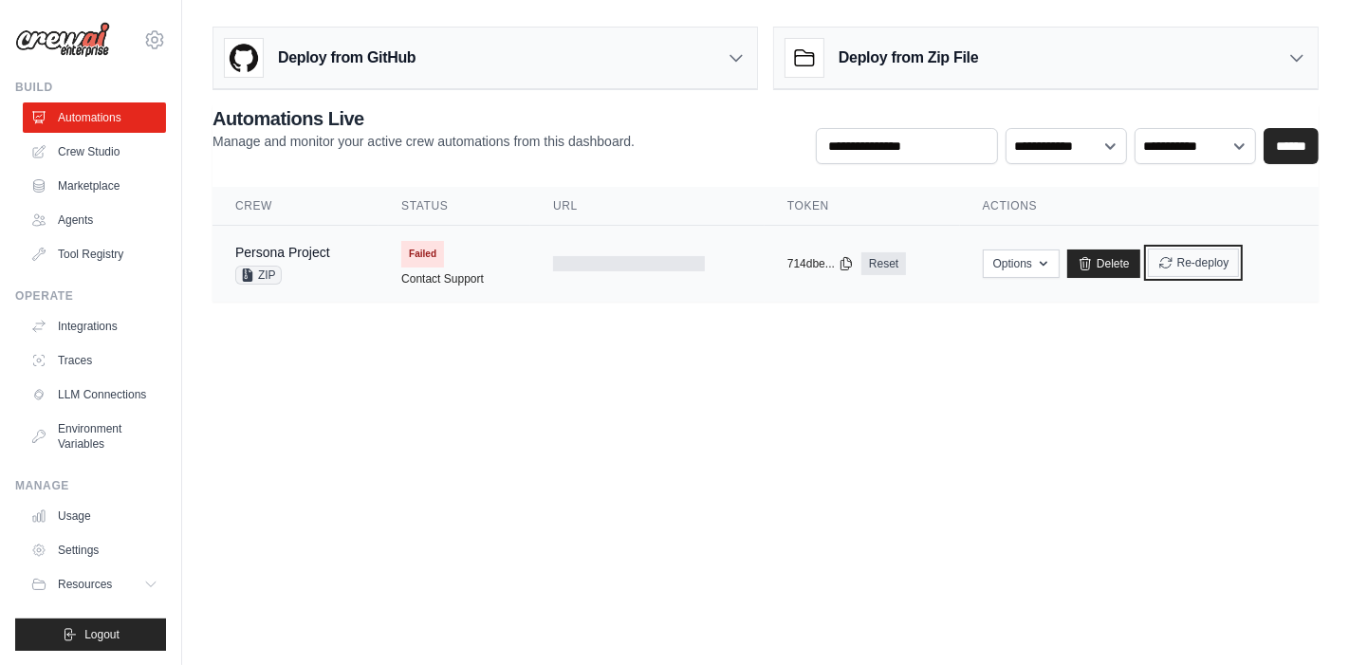
click at [1197, 265] on button "Re-deploy" at bounding box center [1194, 263] width 92 height 28
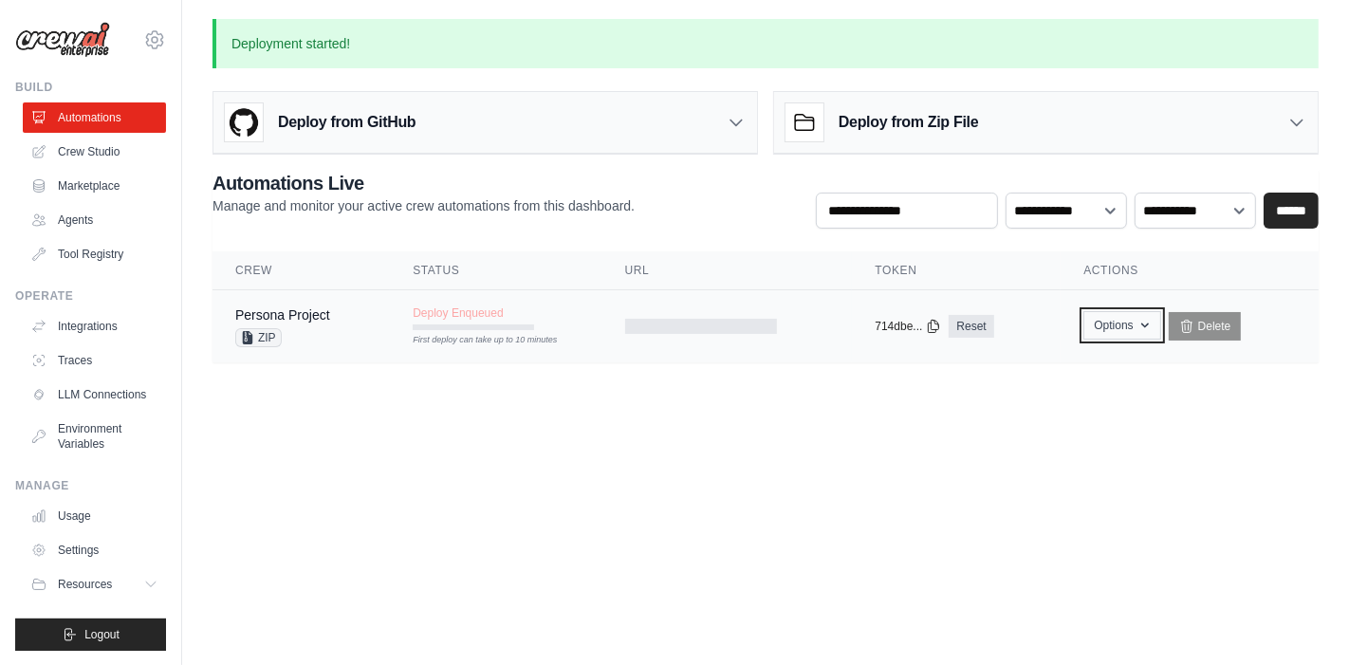
click at [1105, 326] on button "Options" at bounding box center [1121, 325] width 77 height 28
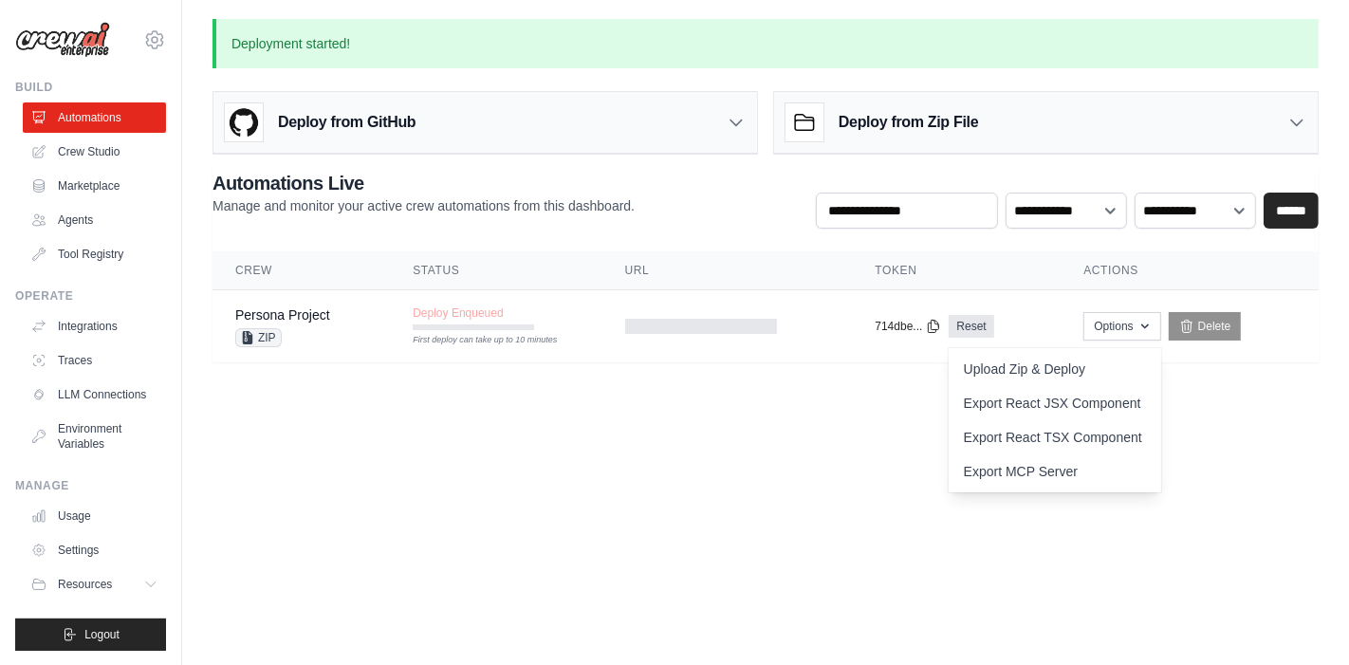
click at [629, 506] on body "sharon55641.c@nycu.edu.tw Settings Build Automations Crew Studio" at bounding box center [674, 332] width 1349 height 665
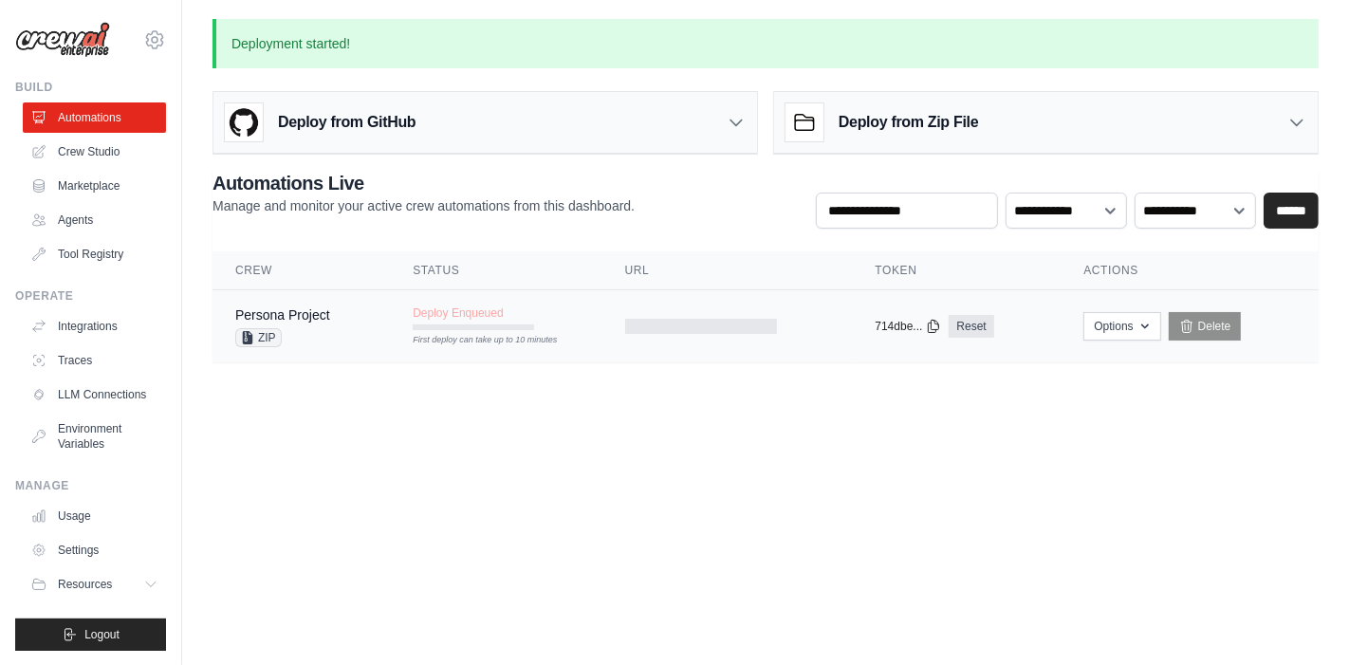
click at [457, 312] on span "Deploy Enqueued" at bounding box center [458, 312] width 90 height 15
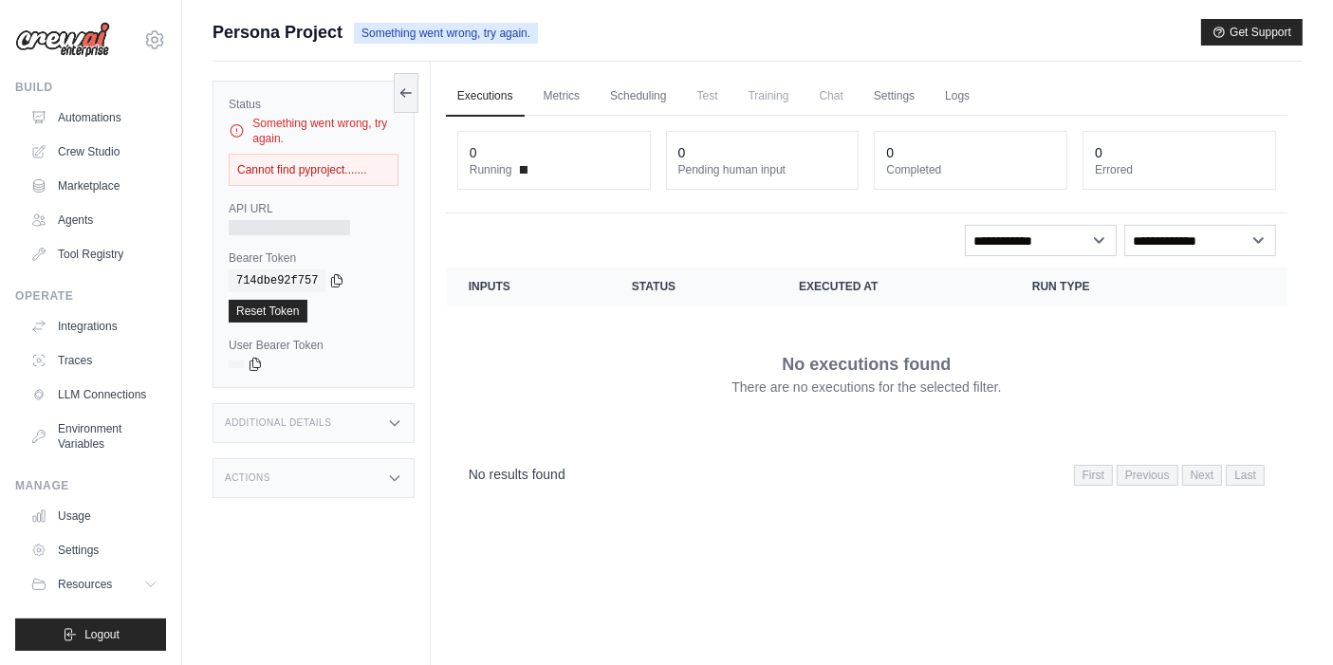
click at [324, 126] on div "Something went wrong, try again." at bounding box center [314, 131] width 170 height 30
click at [304, 175] on div "Cannot find pyproject......." at bounding box center [314, 170] width 170 height 32
click at [364, 175] on div "Cannot find pyproject......." at bounding box center [314, 170] width 170 height 32
click at [239, 132] on icon at bounding box center [237, 130] width 16 height 19
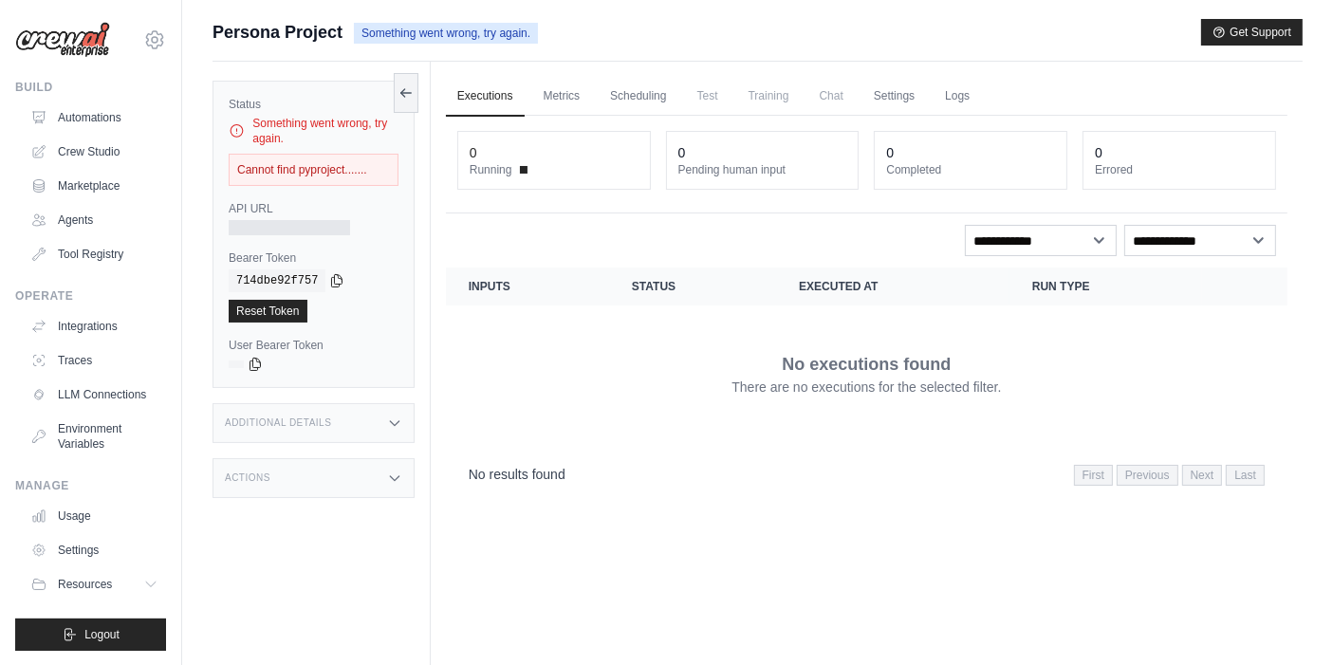
click at [287, 239] on div "Status Something went wrong, try again. Cannot find pyproject....... API URL Be…" at bounding box center [313, 234] width 202 height 307
click at [350, 118] on div "Something went wrong, try again." at bounding box center [314, 131] width 170 height 30
click at [403, 92] on icon at bounding box center [405, 91] width 15 height 15
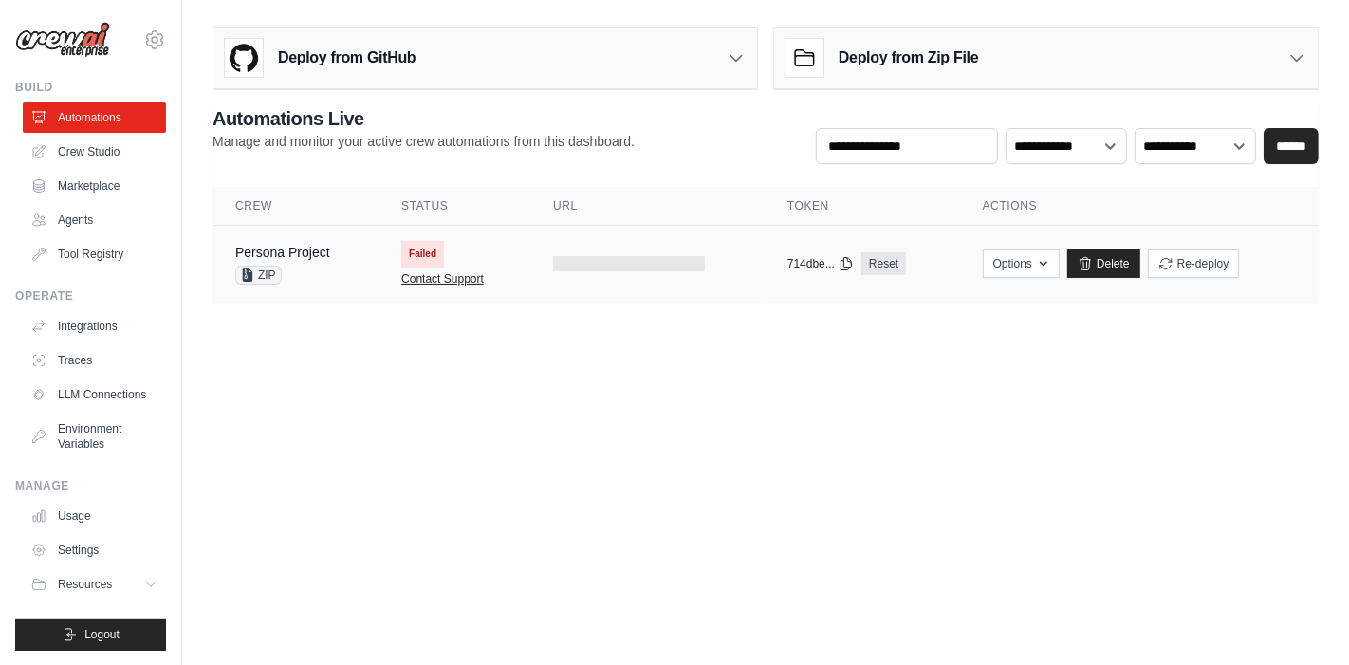
click at [433, 277] on link "Contact Support" at bounding box center [442, 278] width 83 height 15
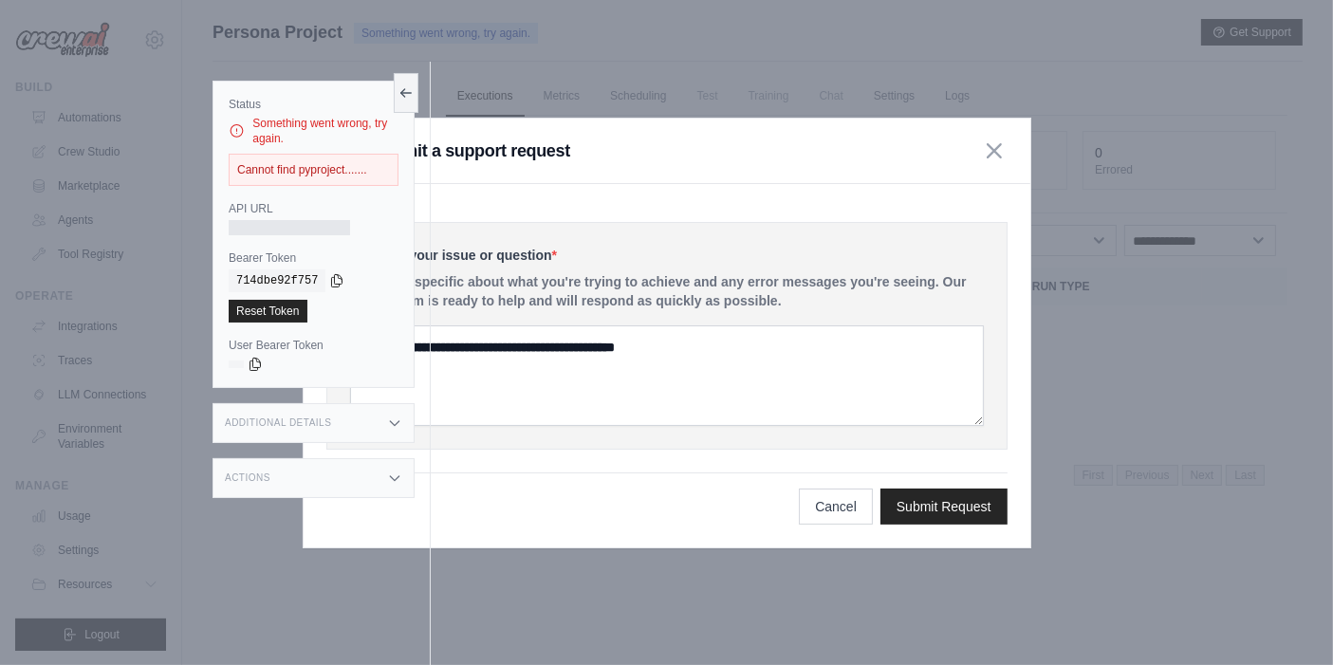
click at [542, 181] on div "Submit a support request" at bounding box center [667, 151] width 727 height 65
click at [412, 93] on icon at bounding box center [405, 91] width 15 height 15
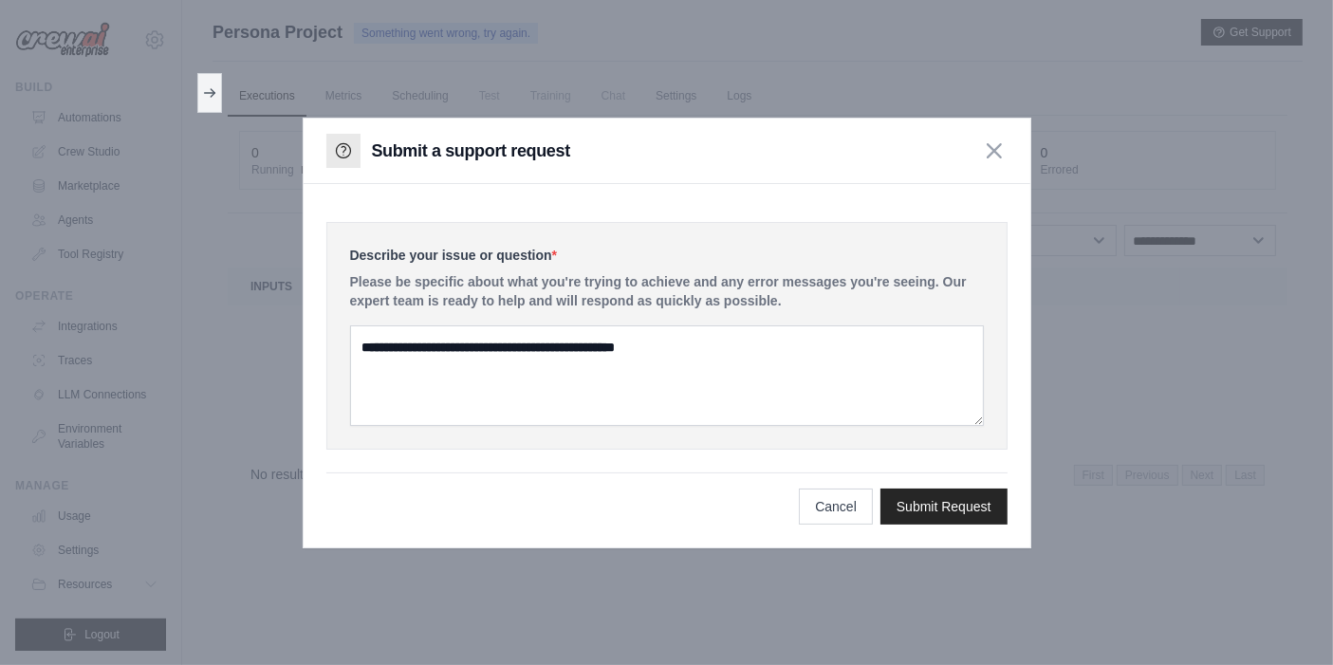
click at [506, 195] on div "Describe your issue or question * Please be specific about what you're trying t…" at bounding box center [667, 365] width 727 height 363
drag, startPoint x: 645, startPoint y: 310, endPoint x: 927, endPoint y: 203, distance: 301.4
click at [646, 310] on div "Describe your issue or question * Please be specific about what you're trying t…" at bounding box center [666, 336] width 681 height 228
click at [993, 151] on icon "button" at bounding box center [993, 149] width 13 height 13
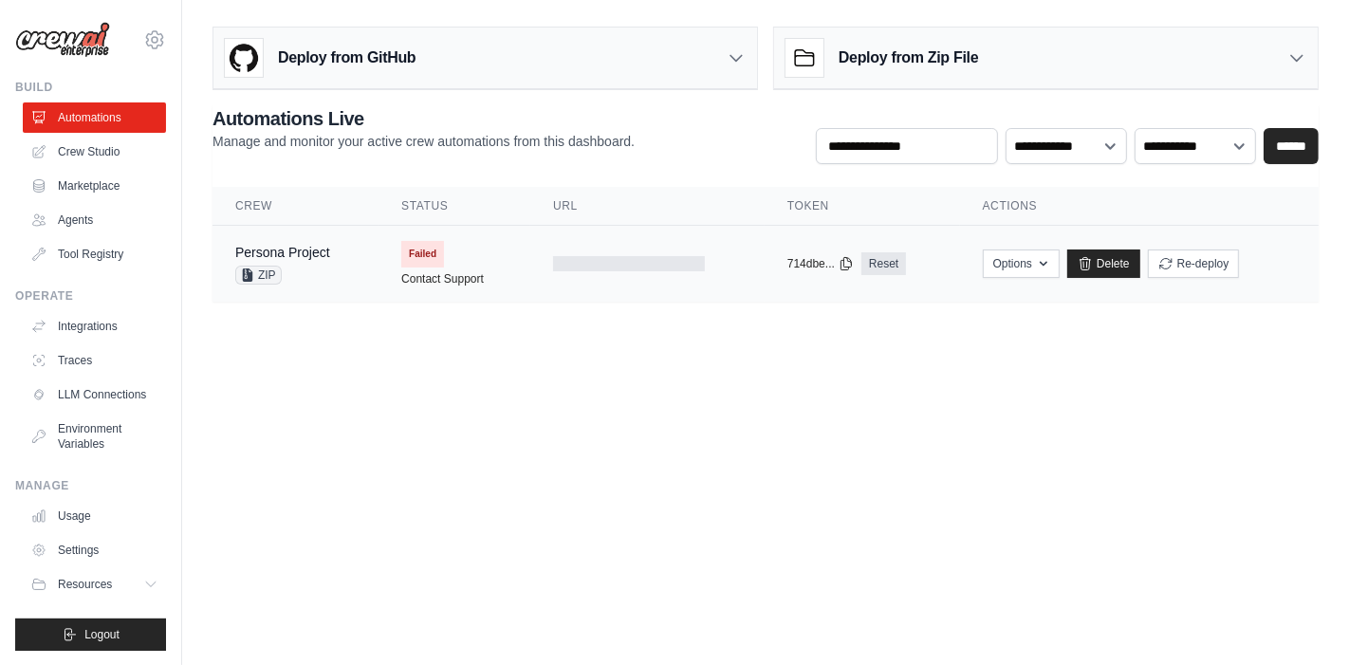
click at [415, 246] on span "Failed" at bounding box center [422, 254] width 43 height 27
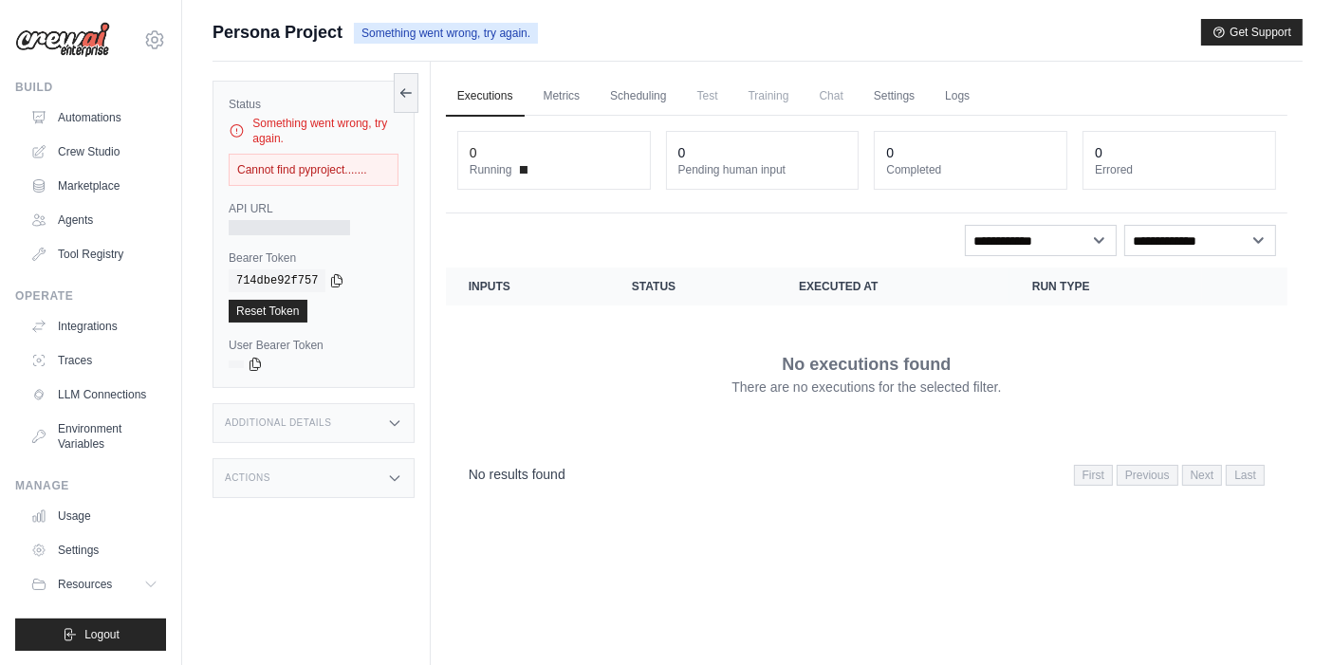
click at [366, 169] on div "Cannot find pyproject......." at bounding box center [314, 170] width 170 height 32
drag, startPoint x: 374, startPoint y: 169, endPoint x: 238, endPoint y: 164, distance: 135.7
click at [238, 164] on div "Cannot find pyproject......." at bounding box center [314, 170] width 170 height 32
click at [675, 427] on td "No executions found There are no executions for the selected filter." at bounding box center [866, 373] width 841 height 137
click at [633, 572] on div "Executions Metrics Scheduling Test Training Chat Settings Logs 0 Running 0 Pend…" at bounding box center [867, 394] width 872 height 665
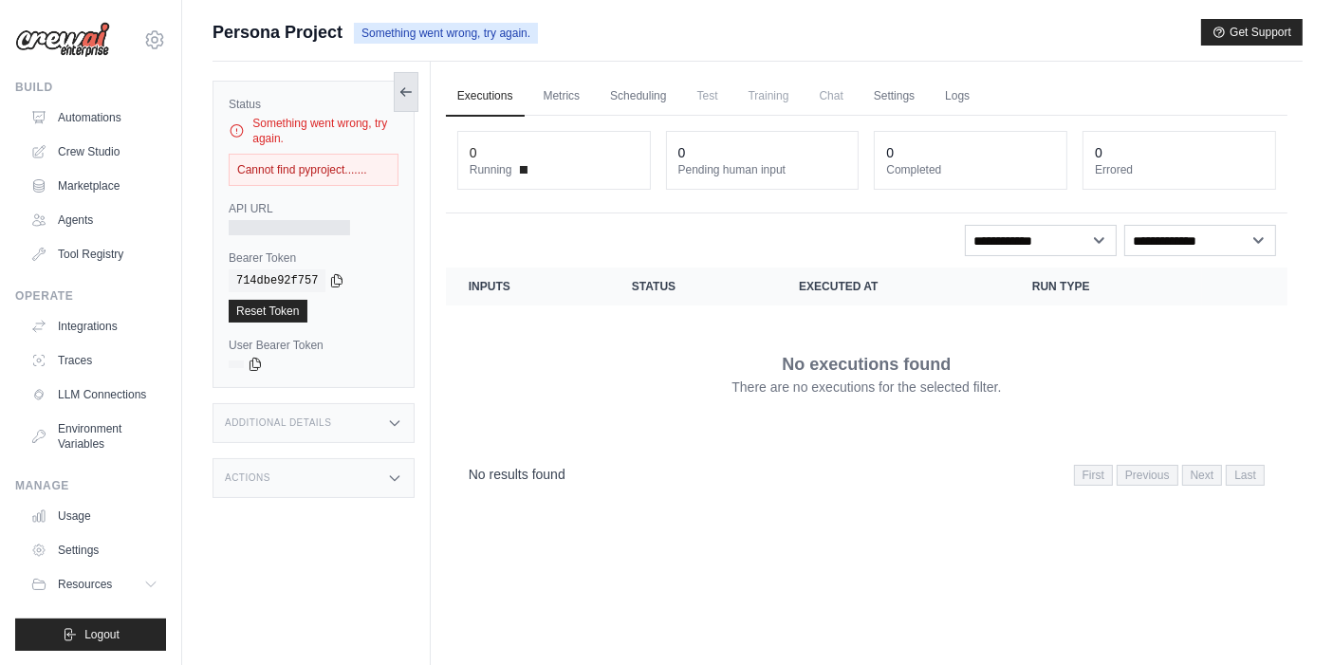
click at [403, 89] on icon at bounding box center [402, 92] width 4 height 8
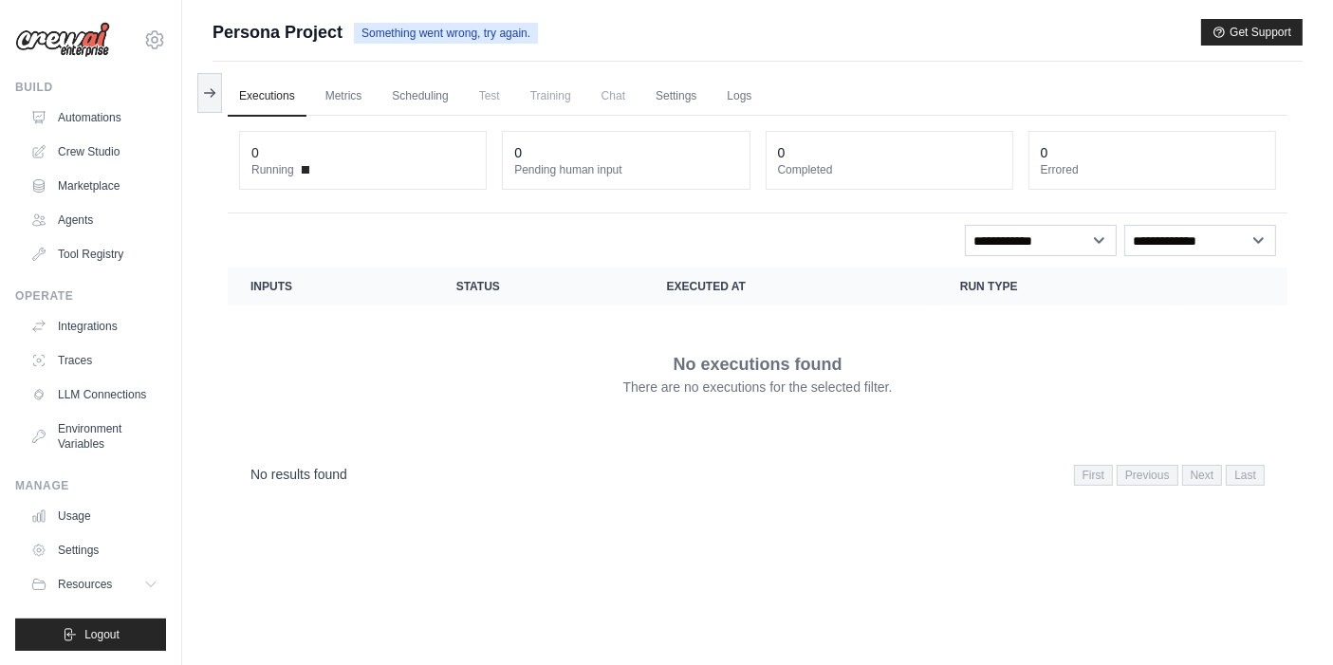
click at [266, 36] on span "Persona Project" at bounding box center [277, 32] width 130 height 27
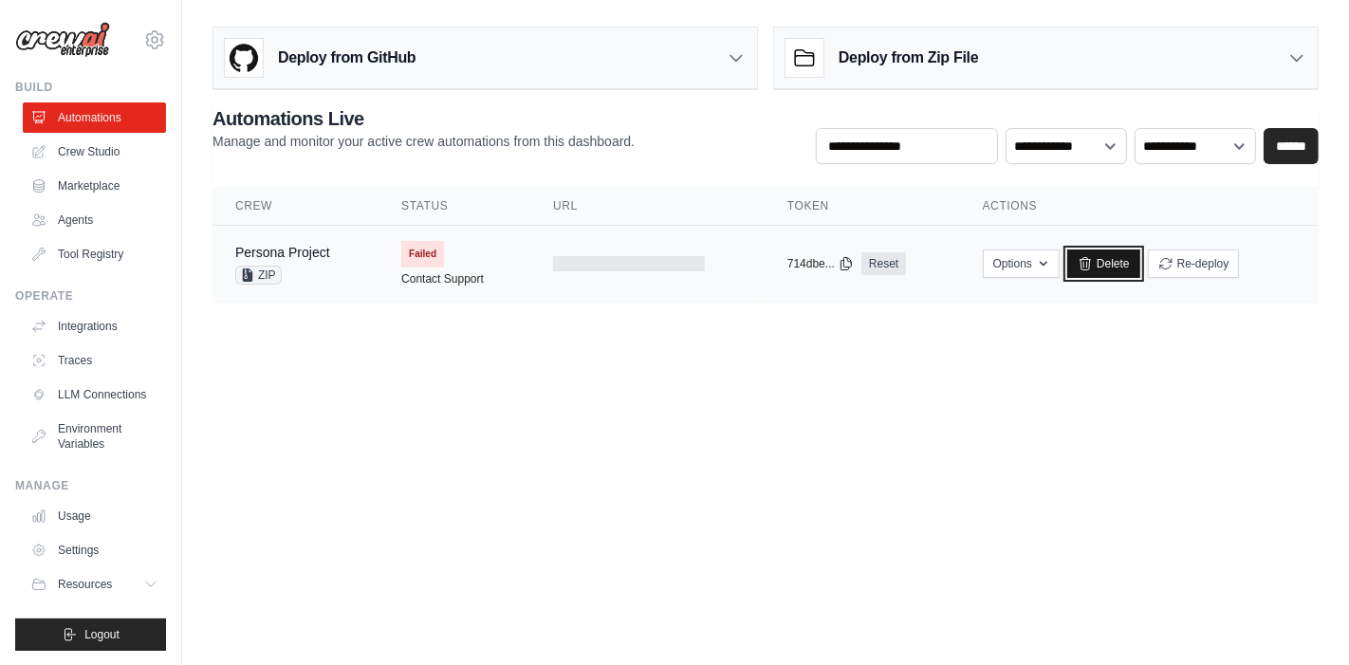
click at [1095, 257] on link "Delete" at bounding box center [1103, 263] width 73 height 28
click at [648, 272] on td at bounding box center [647, 264] width 234 height 77
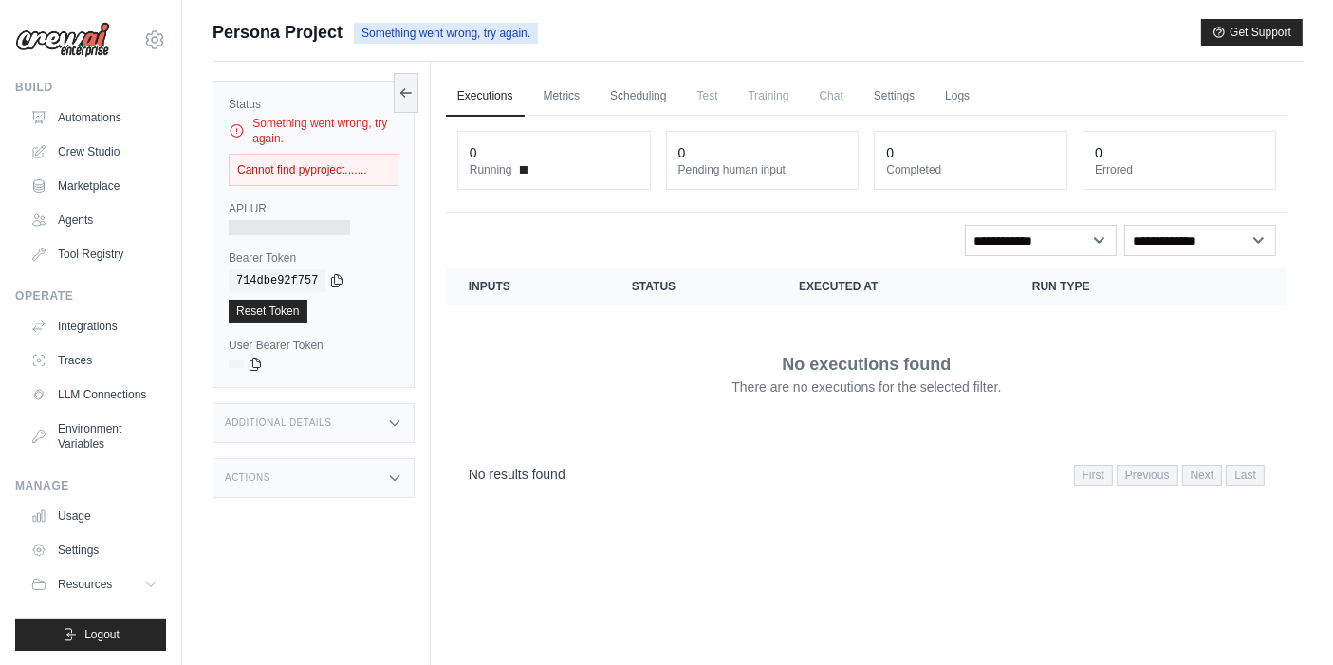
click at [293, 32] on span "Persona Project" at bounding box center [277, 32] width 130 height 27
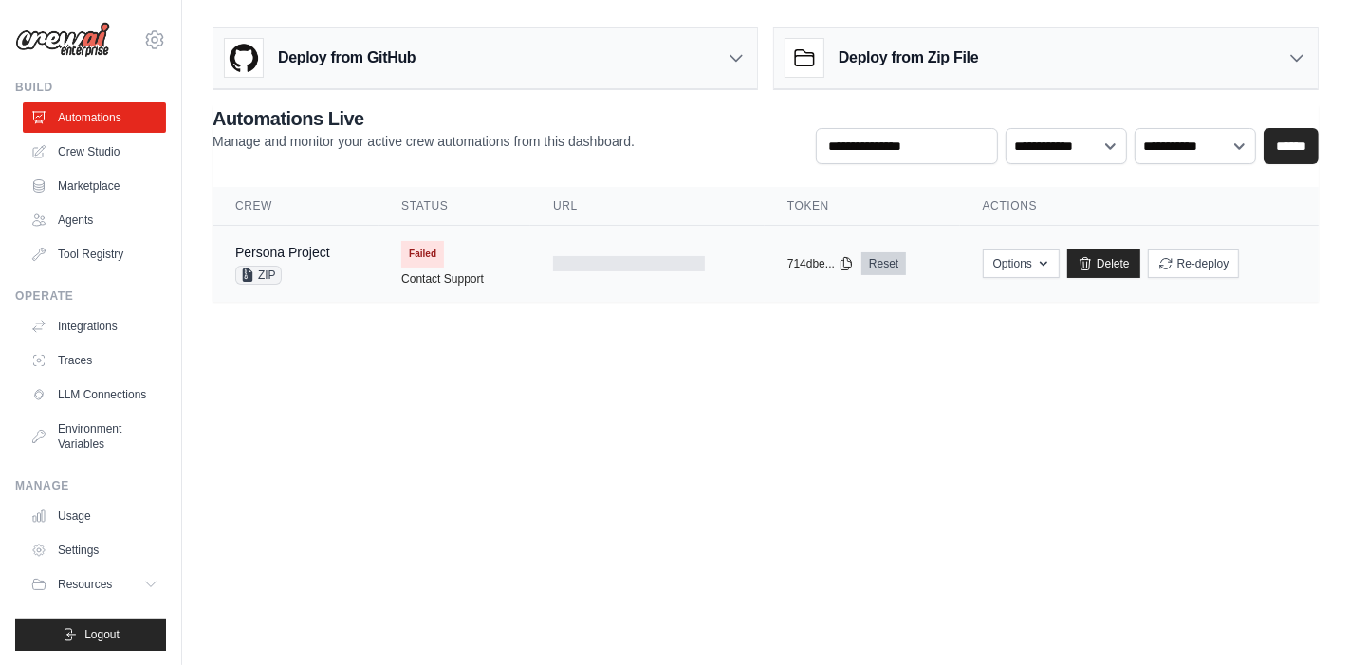
click at [891, 265] on link "Reset" at bounding box center [883, 263] width 45 height 23
click at [386, 393] on body "[EMAIL_ADDRESS][DOMAIN_NAME] Settings Build Automations Crew Studio" at bounding box center [674, 332] width 1349 height 665
click at [83, 120] on link "Automations" at bounding box center [96, 117] width 143 height 30
click at [97, 150] on link "Crew Studio" at bounding box center [96, 152] width 143 height 30
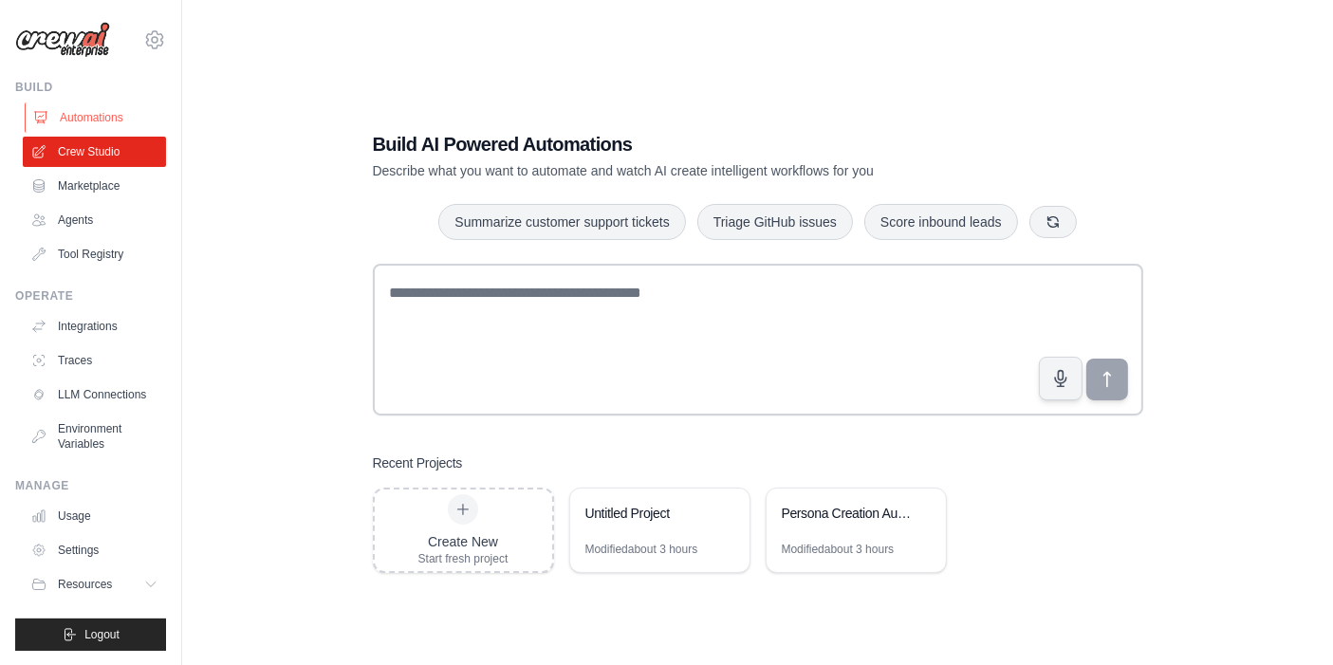
click at [73, 118] on link "Automations" at bounding box center [96, 117] width 143 height 30
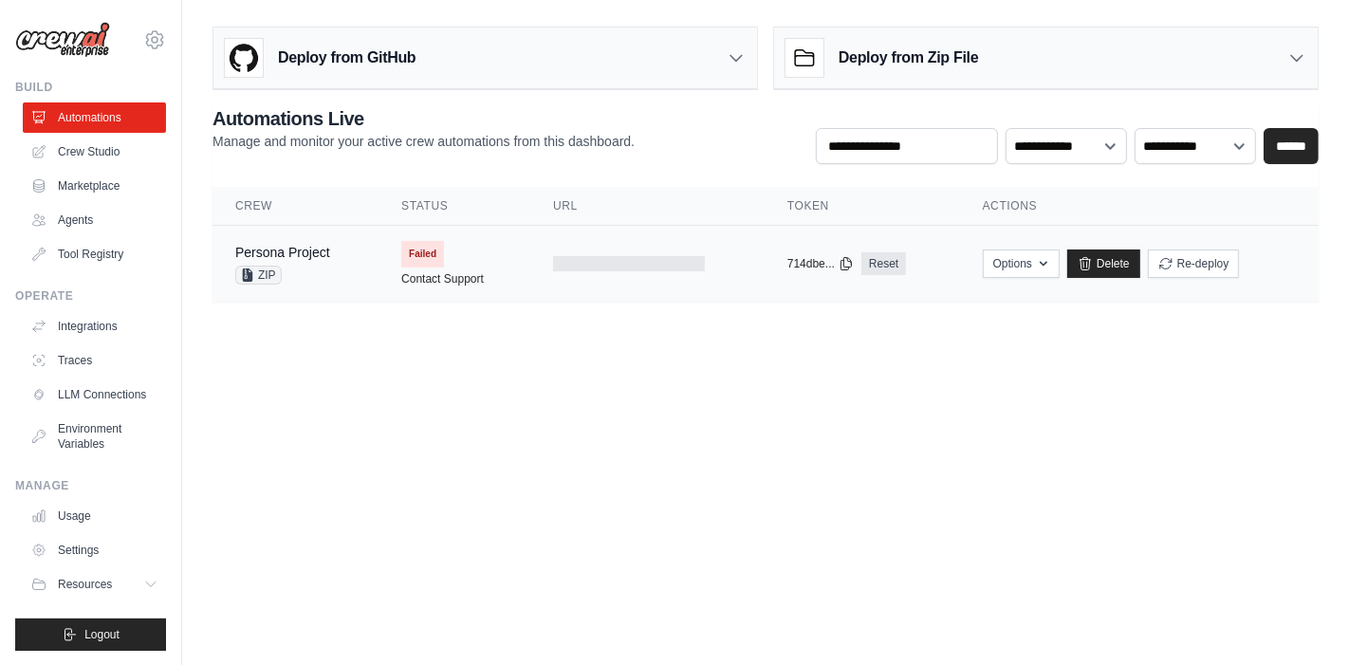
click at [538, 277] on td at bounding box center [647, 264] width 234 height 77
click at [1089, 261] on icon at bounding box center [1085, 263] width 10 height 12
click at [1119, 262] on link "Delete" at bounding box center [1103, 263] width 73 height 28
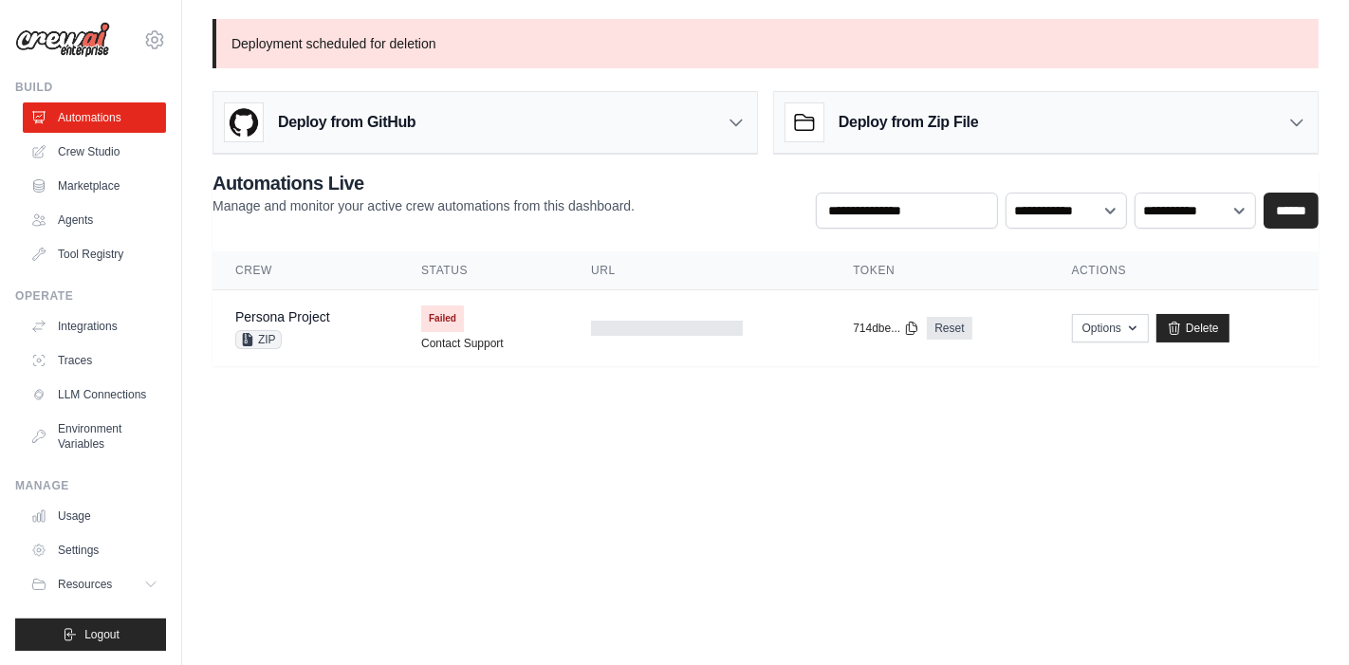
click at [1076, 111] on div "Deploy from Zip File" at bounding box center [1046, 123] width 544 height 62
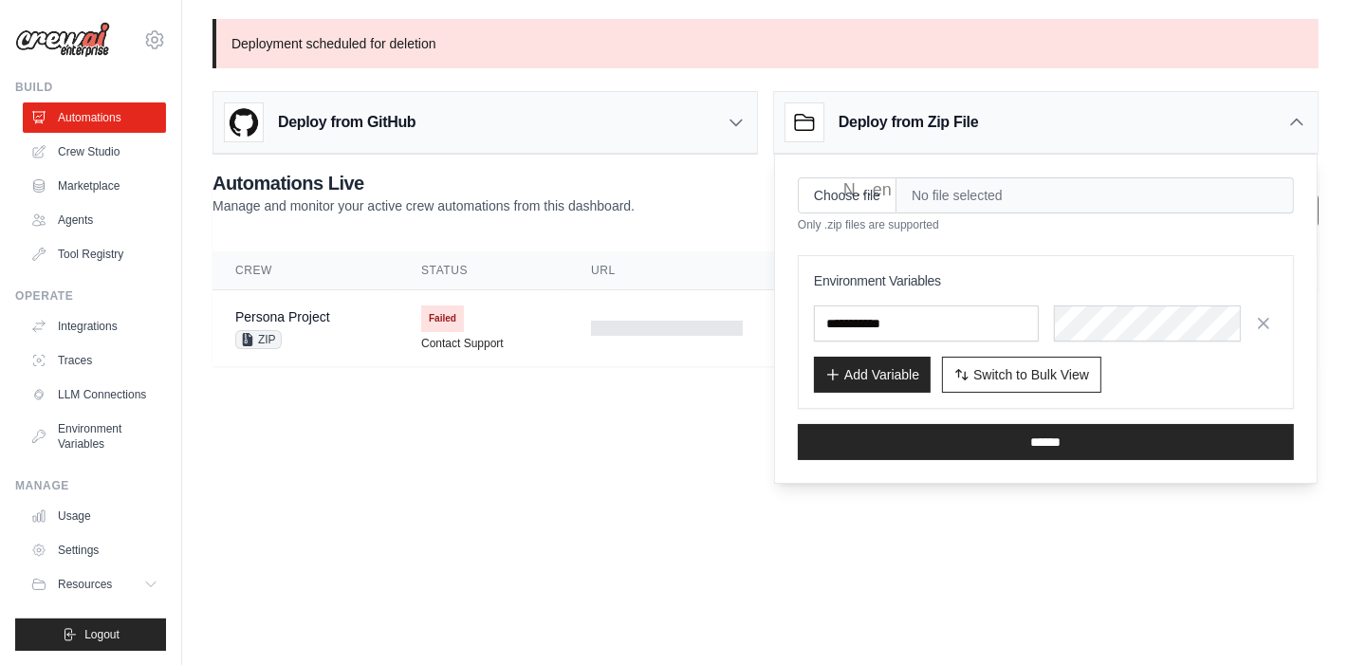
click at [622, 507] on body "sharon55641.c@nycu.edu.tw Settings Build Automations Crew Studio" at bounding box center [674, 332] width 1349 height 665
click at [946, 200] on span "No file selected" at bounding box center [1094, 195] width 397 height 36
click at [1029, 196] on span "No file selected" at bounding box center [1094, 195] width 397 height 36
click at [977, 194] on span "No file selected" at bounding box center [1094, 195] width 397 height 36
click at [935, 191] on span "No file selected" at bounding box center [1094, 195] width 397 height 36
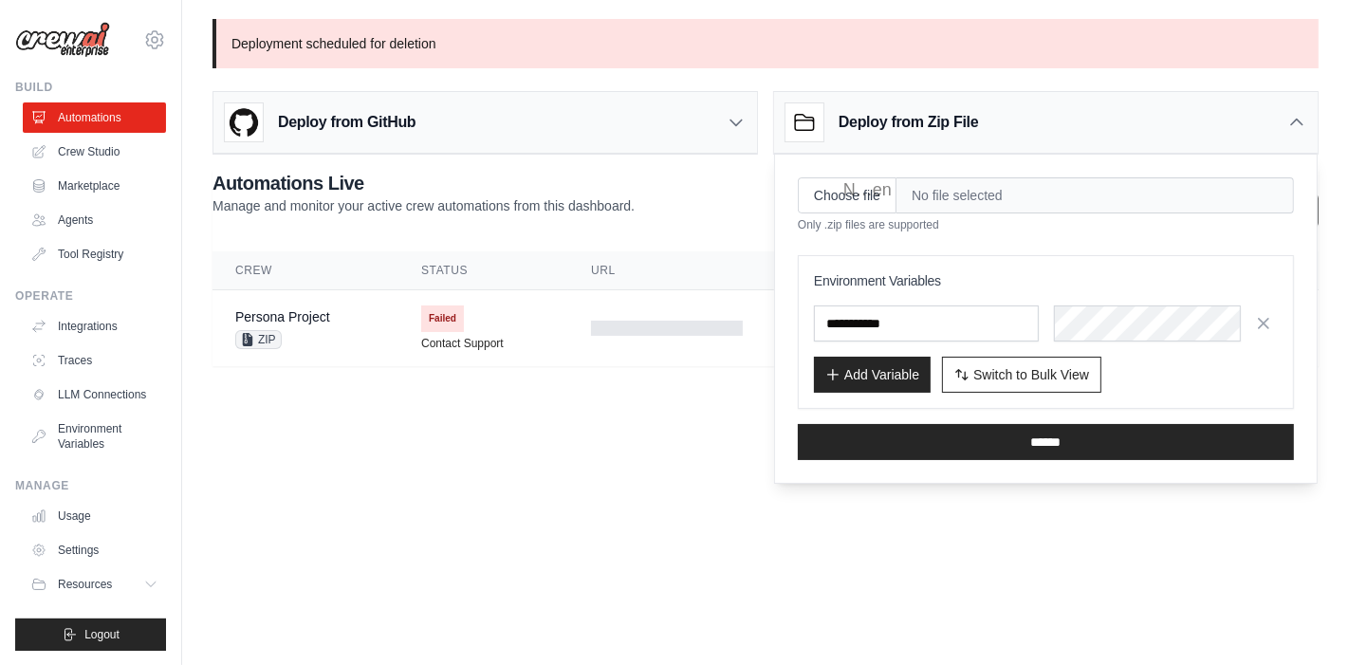
click at [902, 194] on span "No file selected" at bounding box center [1094, 195] width 397 height 36
click at [904, 356] on button "Add Variable" at bounding box center [872, 374] width 117 height 36
click at [915, 204] on span "No file selected" at bounding box center [1094, 195] width 397 height 36
click at [961, 199] on span "No file selected" at bounding box center [1094, 195] width 397 height 36
click at [818, 121] on icon at bounding box center [804, 122] width 38 height 38
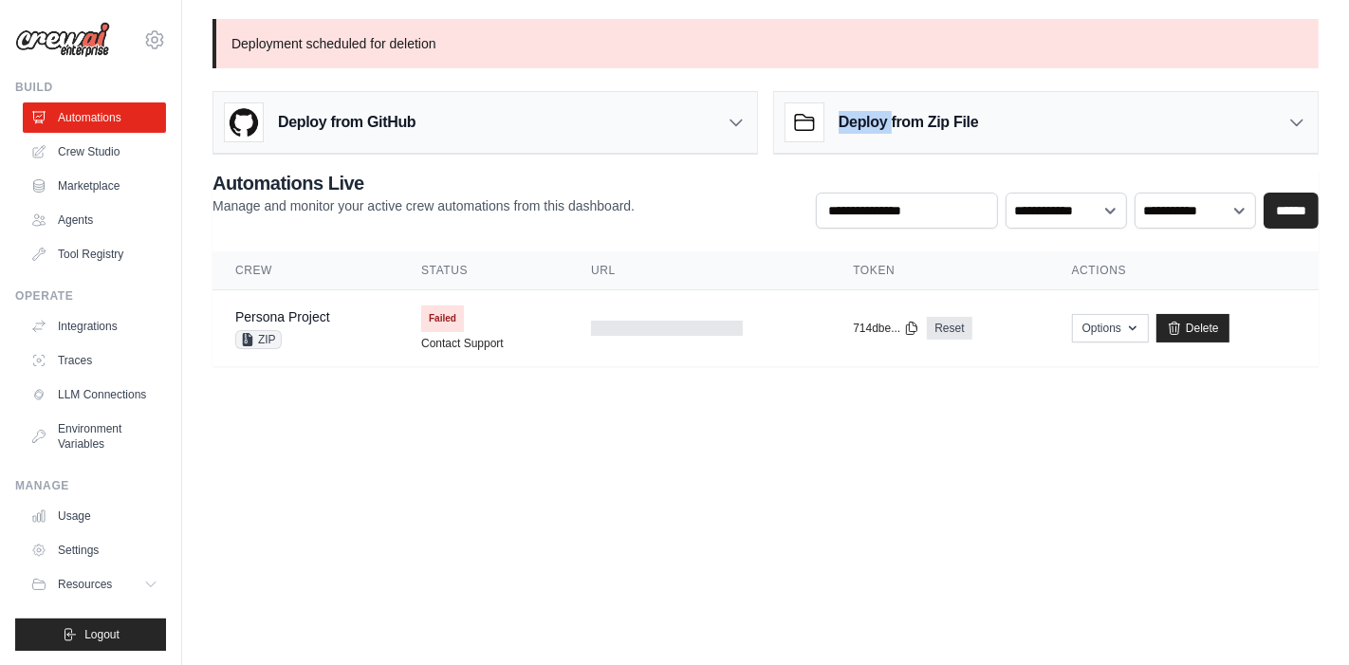
click at [818, 121] on icon at bounding box center [804, 122] width 38 height 38
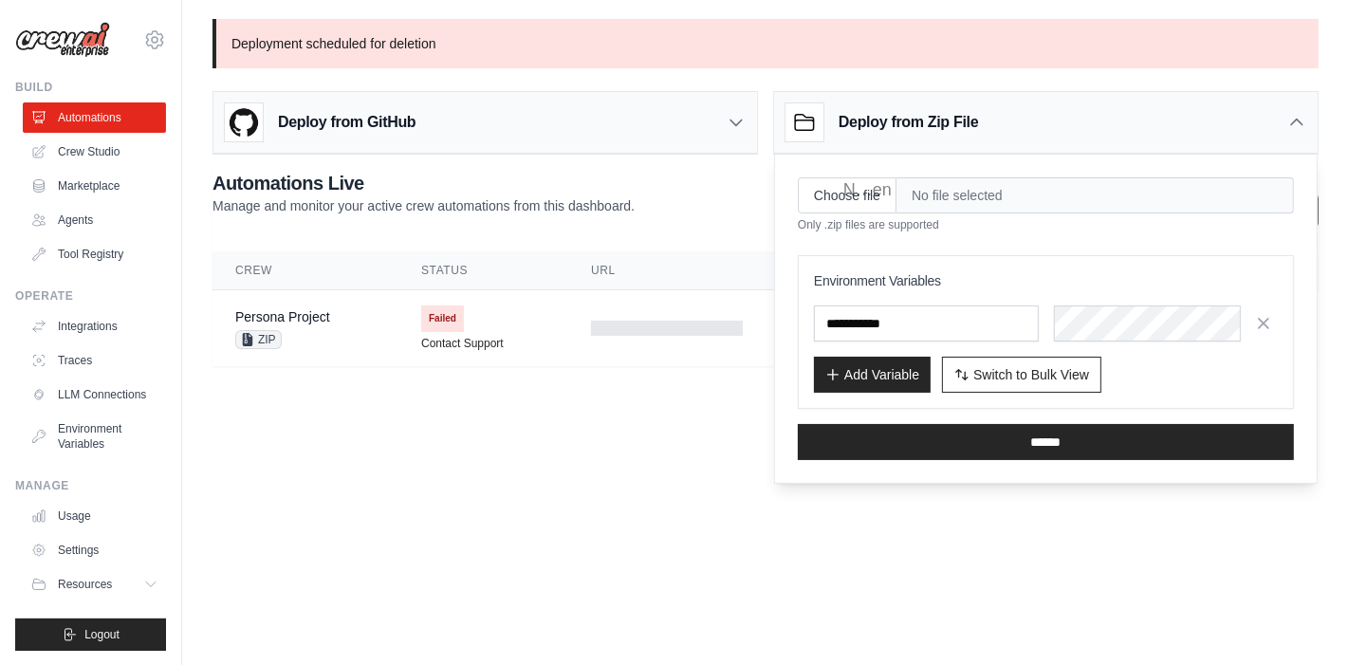
click at [981, 196] on span "No file selected" at bounding box center [1094, 195] width 397 height 36
click at [818, 184] on input "Choose file" at bounding box center [847, 195] width 99 height 36
click at [1194, 203] on span "persona_project.zip" at bounding box center [1094, 195] width 397 height 36
click at [883, 196] on input "Choose file" at bounding box center [847, 195] width 99 height 36
type input "**********"
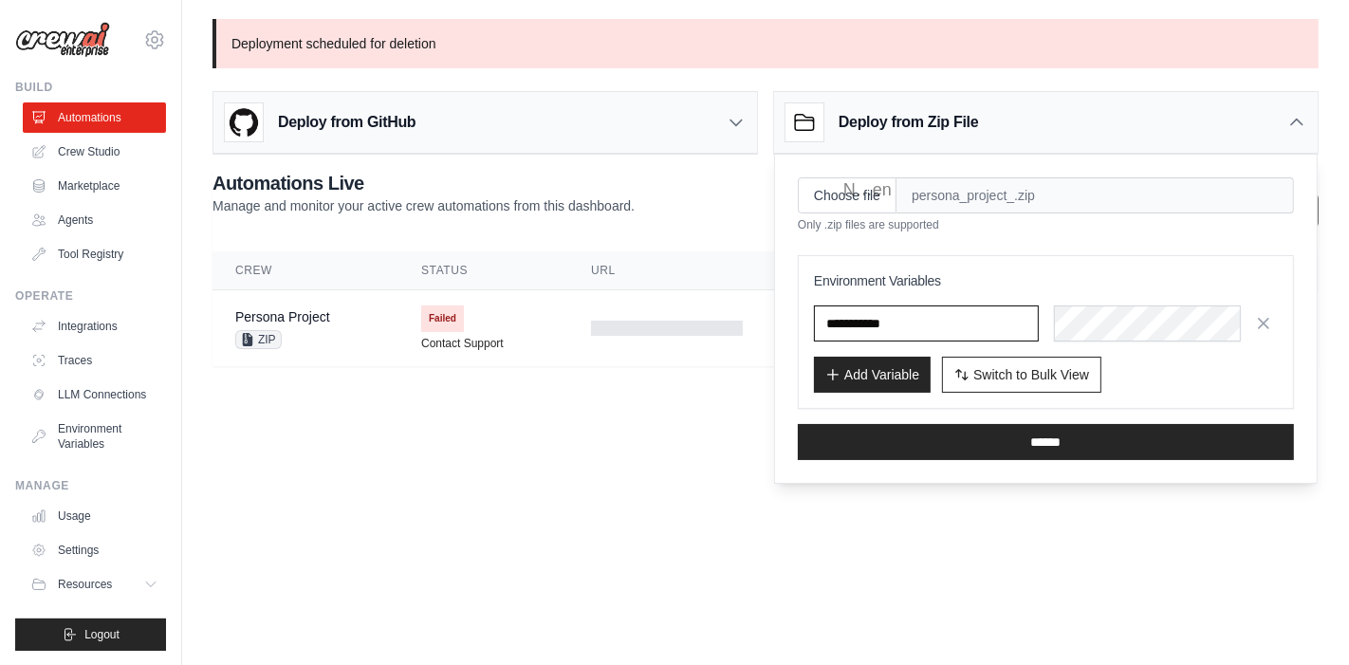
click at [0, 0] on input "text" at bounding box center [0, 0] width 0 height 0
paste input "**********"
type input "**********"
click at [854, 361] on button "Add Variable" at bounding box center [872, 374] width 117 height 36
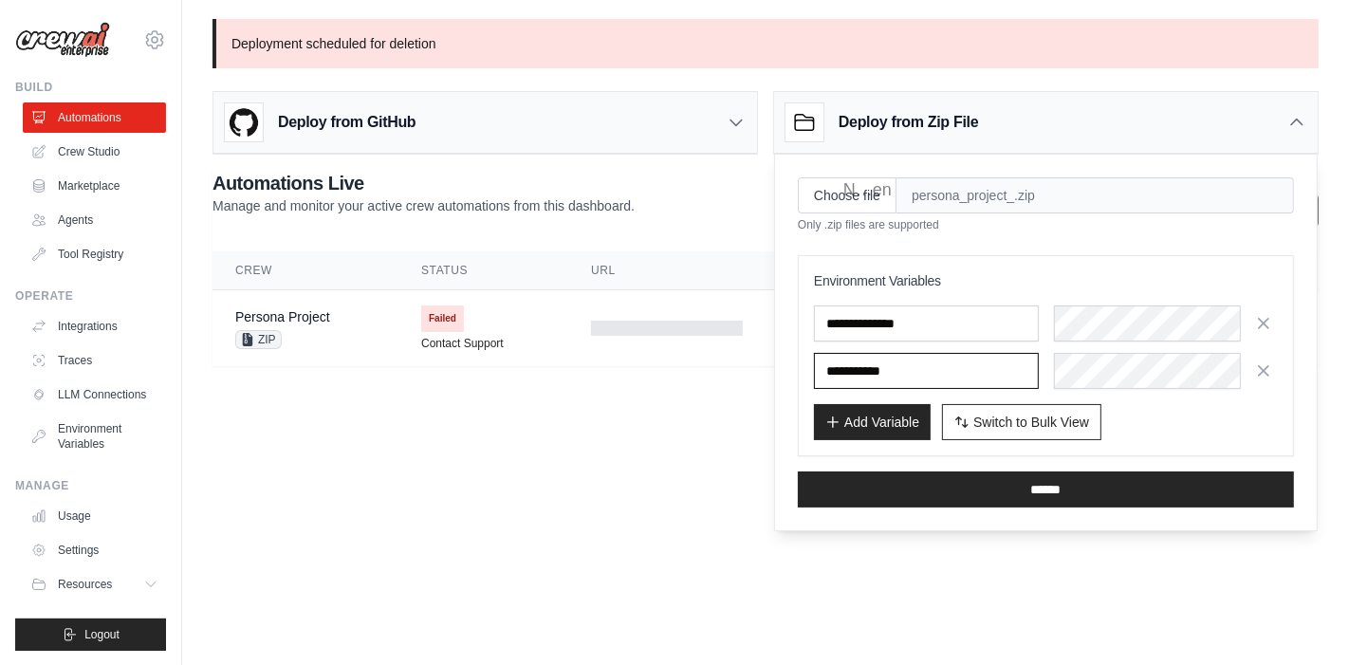
paste input "**********"
type input "**********"
click at [863, 414] on button "Add Variable" at bounding box center [872, 421] width 117 height 36
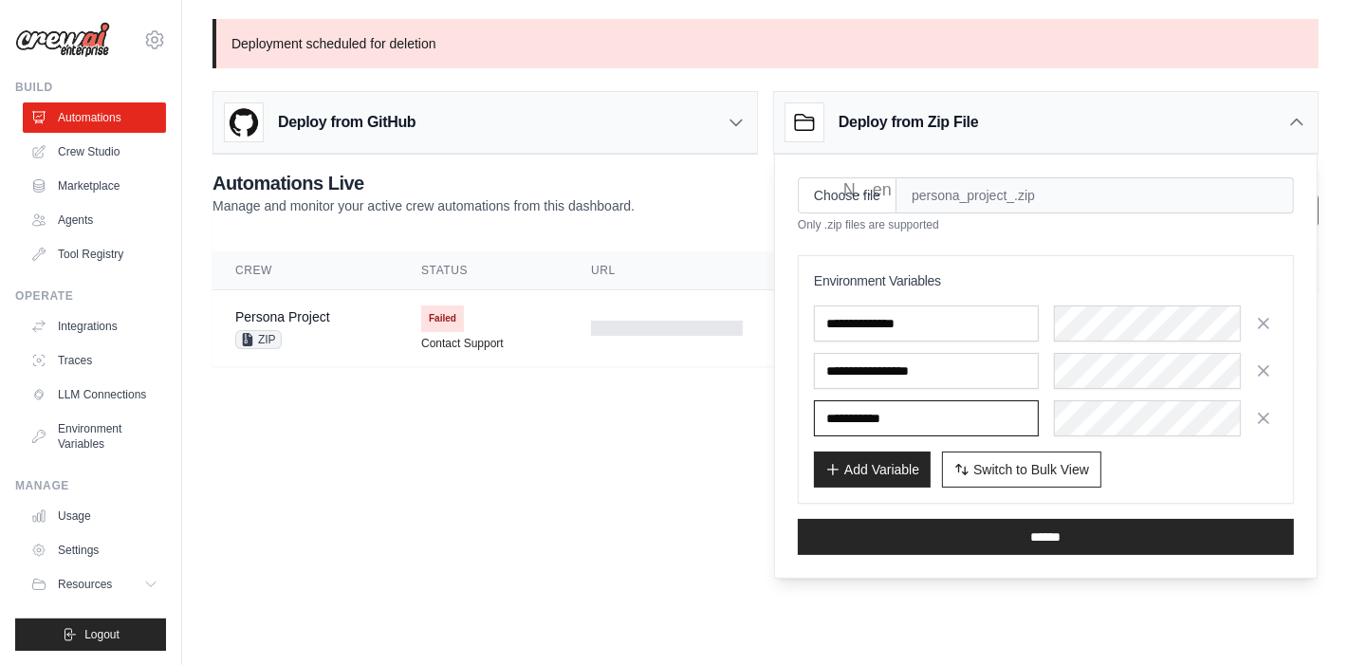
paste input "**********"
type input "**********"
click at [674, 455] on body "sharon55641.c@nycu.edu.tw Settings Build Automations Crew Studio" at bounding box center [674, 332] width 1349 height 665
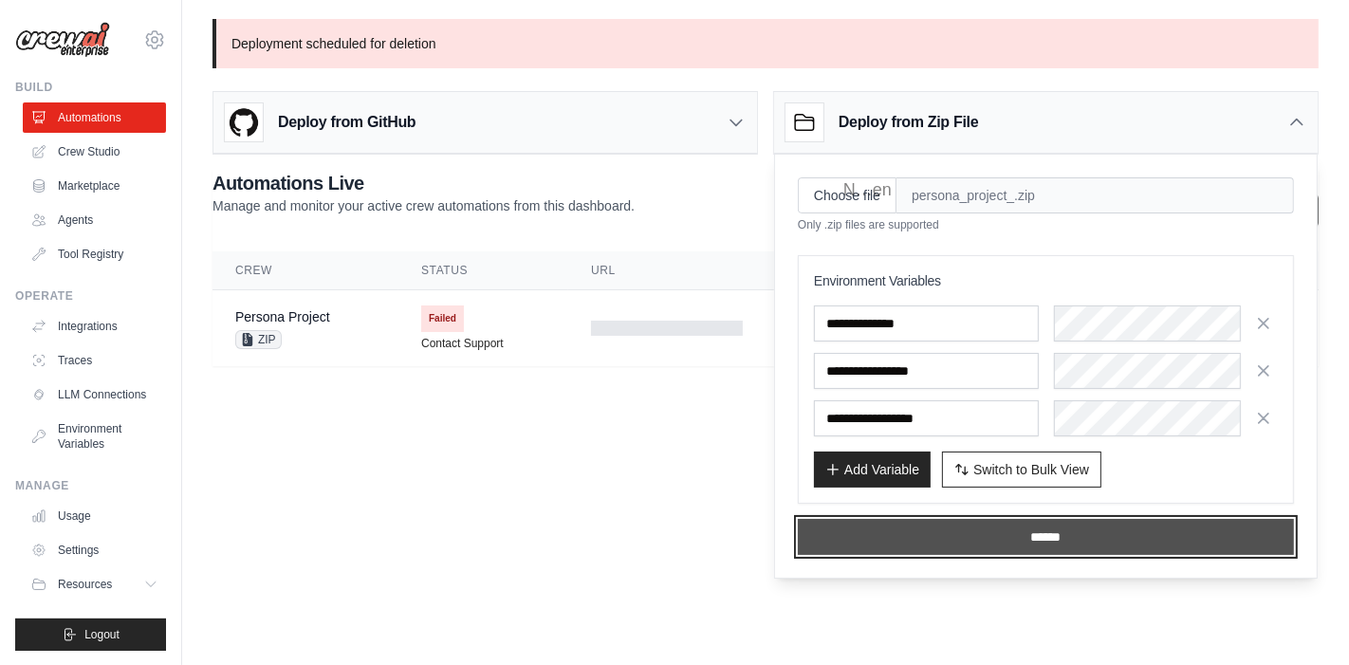
click at [968, 538] on input "******" at bounding box center [1046, 537] width 496 height 36
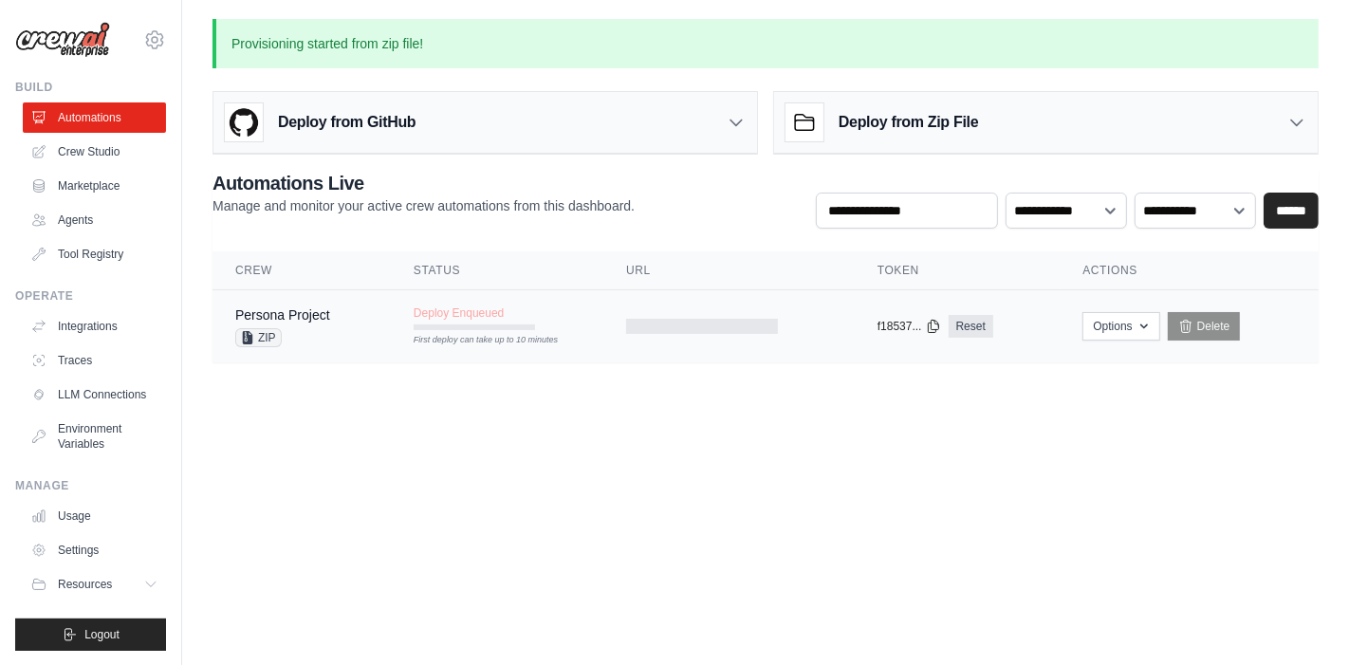
click at [804, 325] on div at bounding box center [729, 326] width 206 height 15
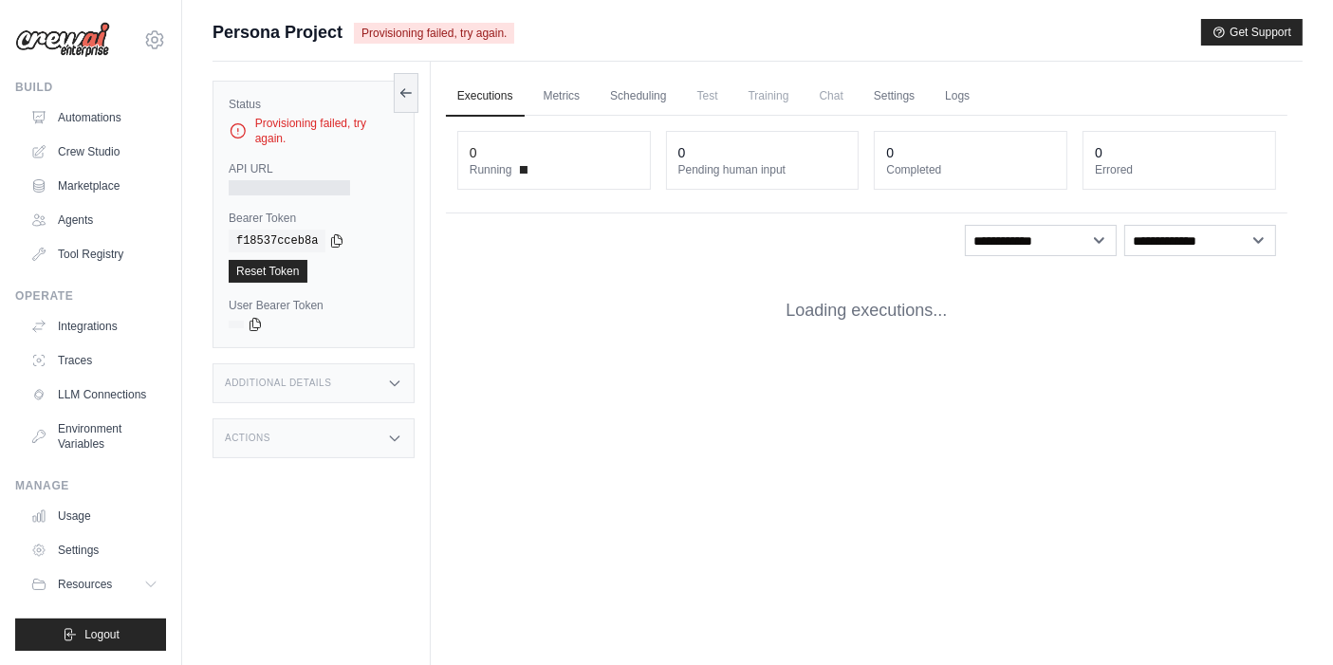
click at [302, 137] on div "Provisioning failed, try again." at bounding box center [314, 131] width 170 height 30
click at [407, 93] on icon at bounding box center [405, 91] width 15 height 15
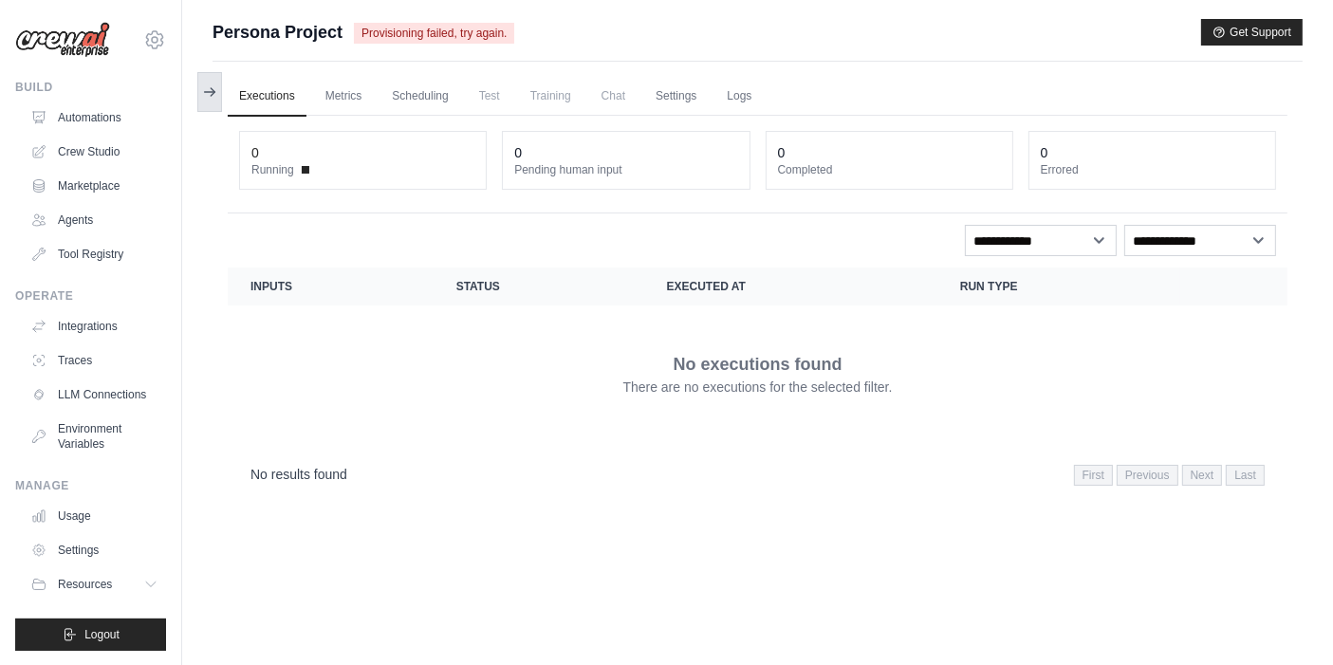
click at [208, 101] on button at bounding box center [209, 92] width 25 height 40
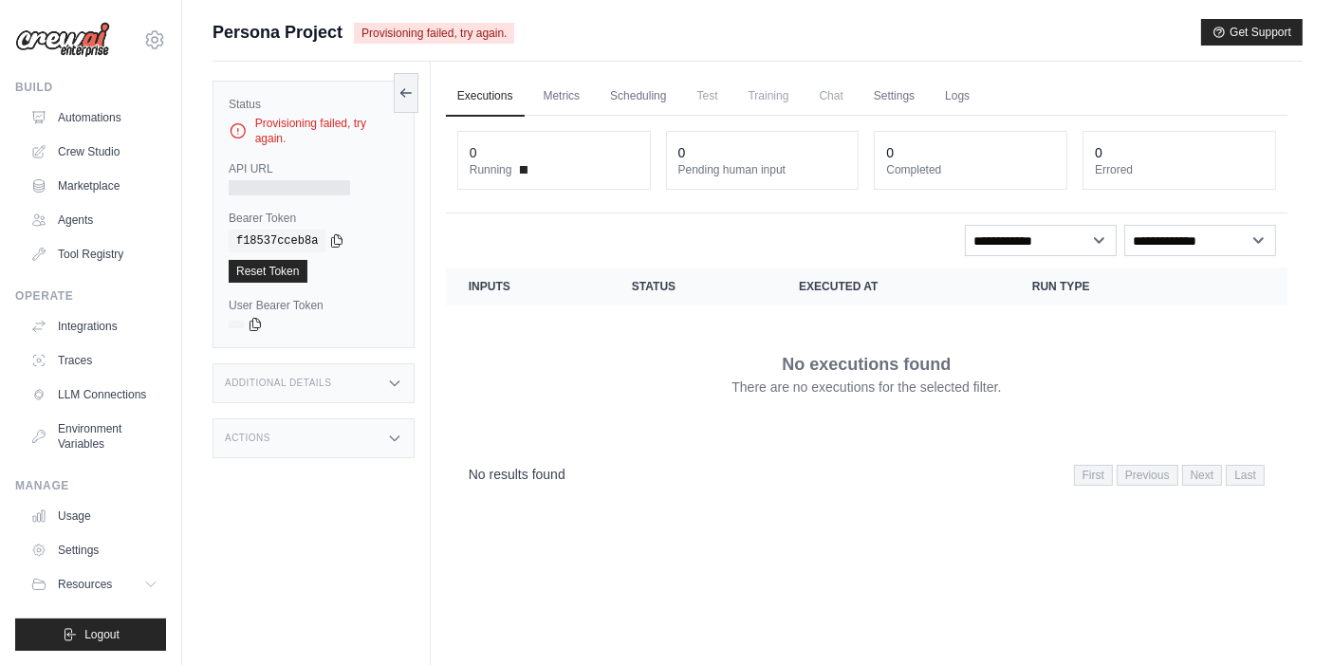
click at [233, 128] on icon at bounding box center [238, 130] width 19 height 19
click at [244, 126] on icon at bounding box center [238, 131] width 14 height 14
click at [401, 102] on button at bounding box center [406, 92] width 25 height 40
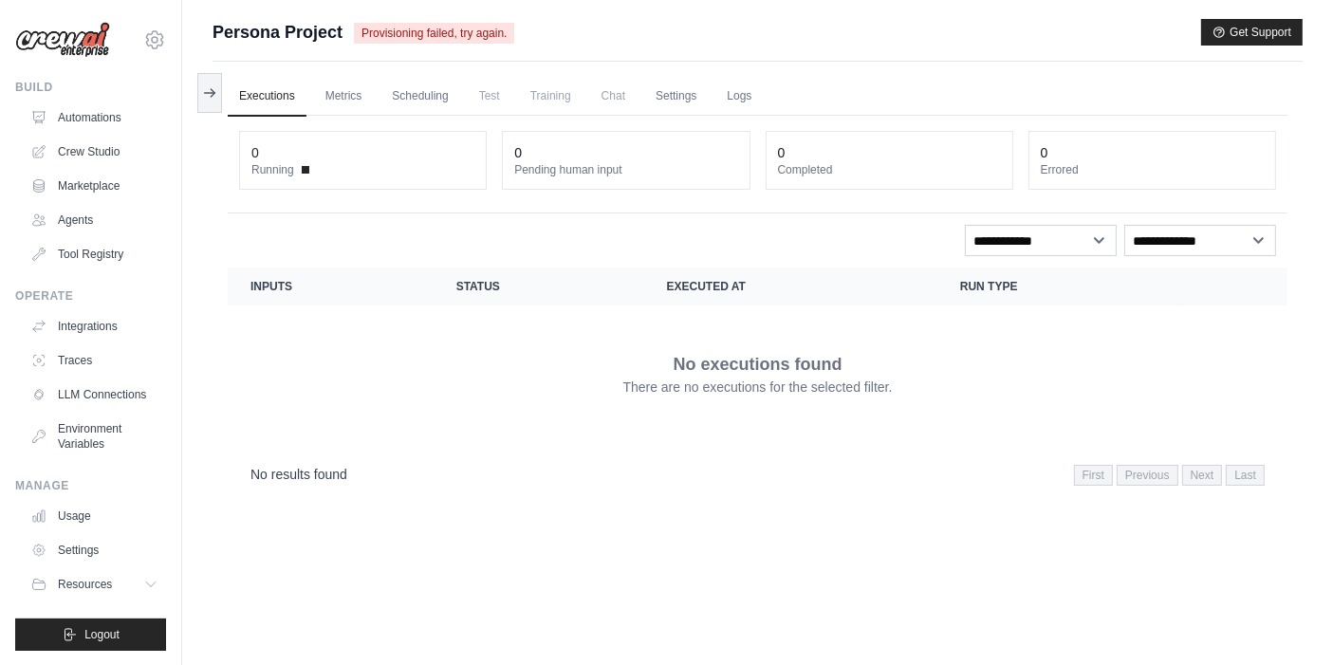
click at [273, 27] on span "Persona Project" at bounding box center [277, 32] width 130 height 27
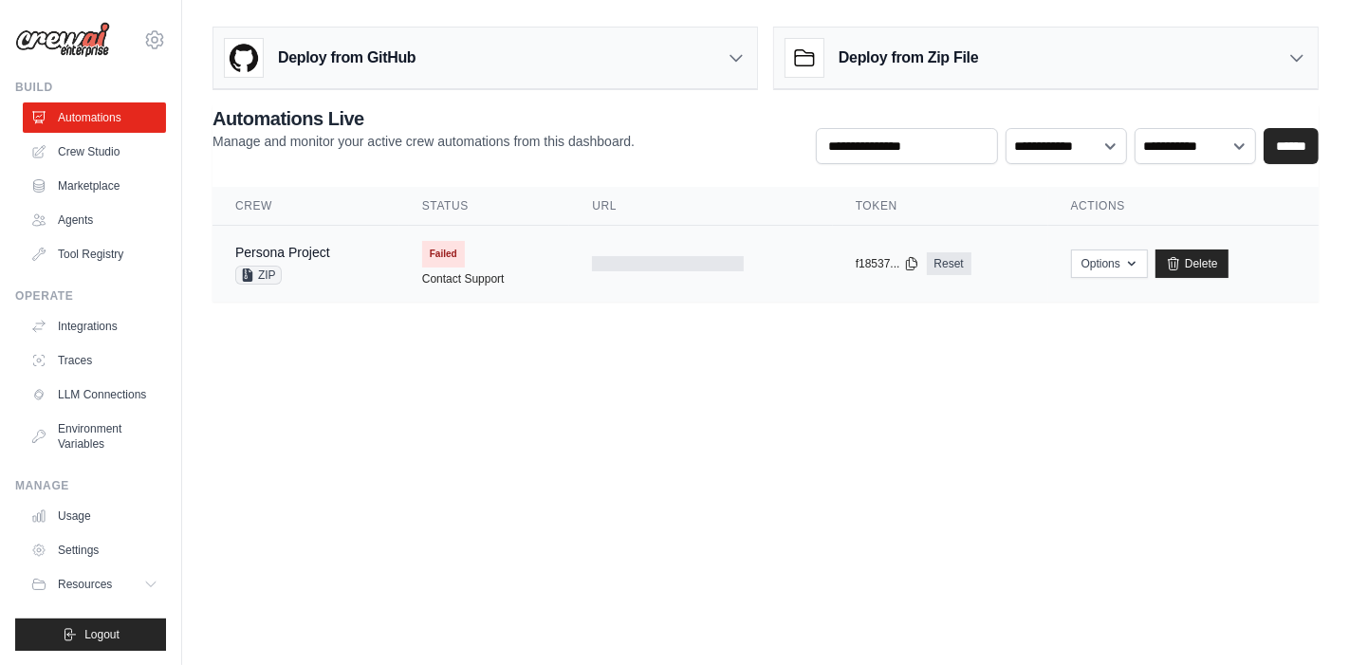
click at [440, 249] on span "Failed" at bounding box center [443, 254] width 43 height 27
click at [1180, 267] on icon at bounding box center [1173, 263] width 15 height 15
click at [1108, 266] on button "Options" at bounding box center [1109, 263] width 77 height 28
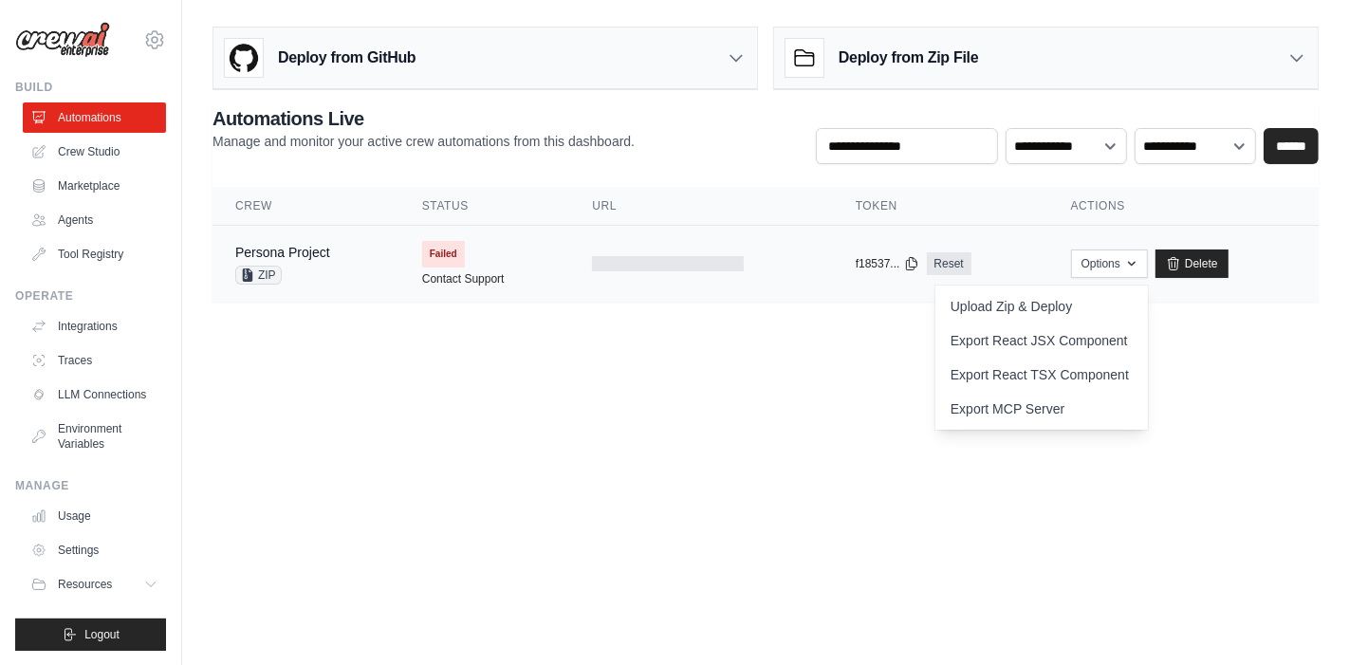
click at [1026, 256] on td "copied f18537... Reset" at bounding box center [940, 264] width 215 height 77
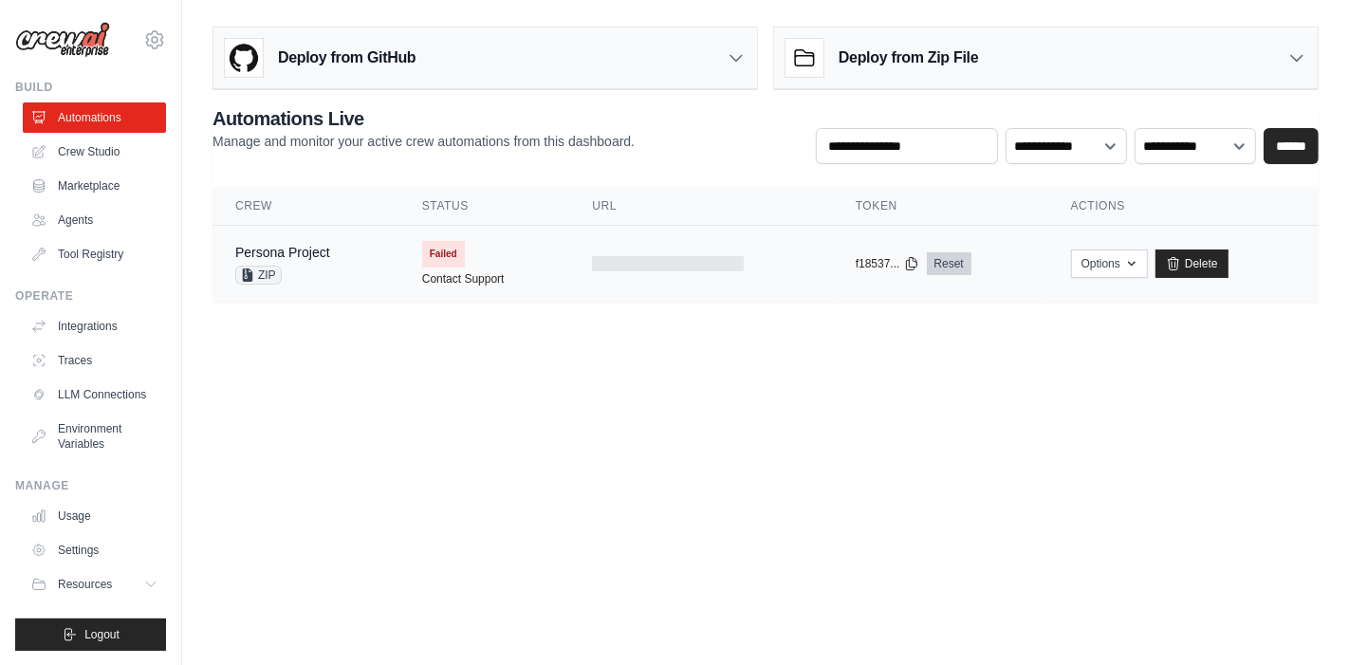
click at [956, 262] on link "Reset" at bounding box center [949, 263] width 45 height 23
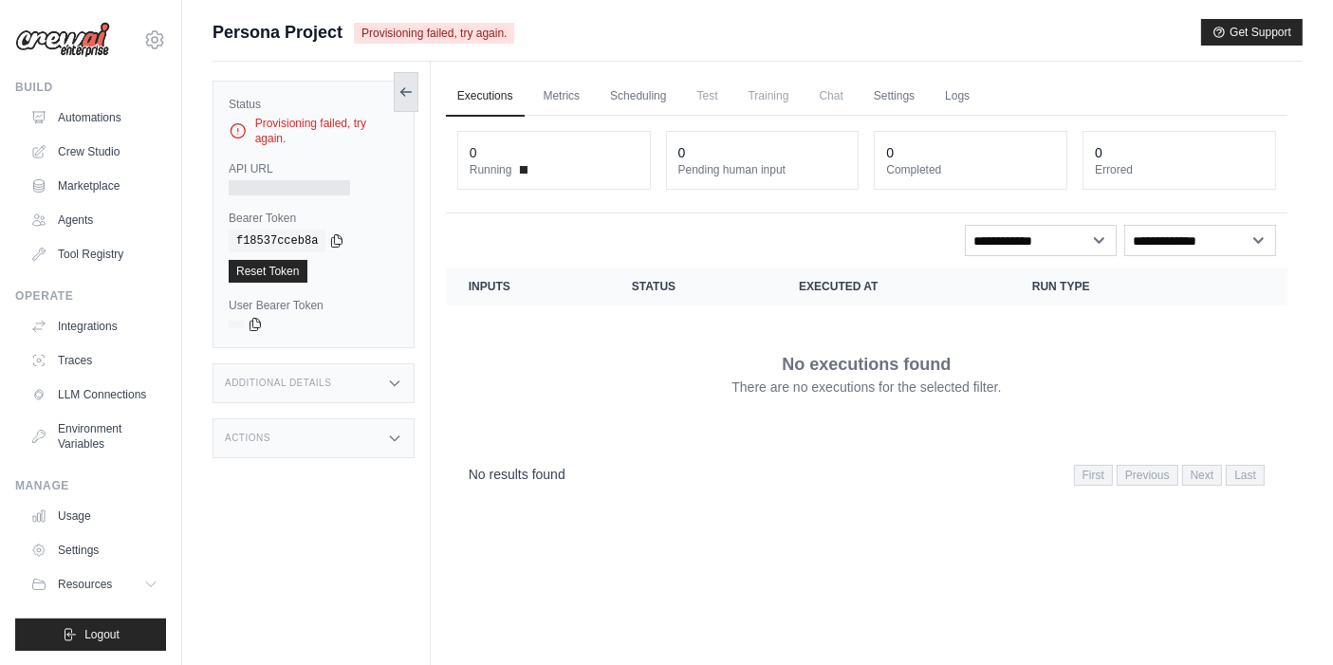
click at [408, 84] on icon at bounding box center [405, 91] width 15 height 15
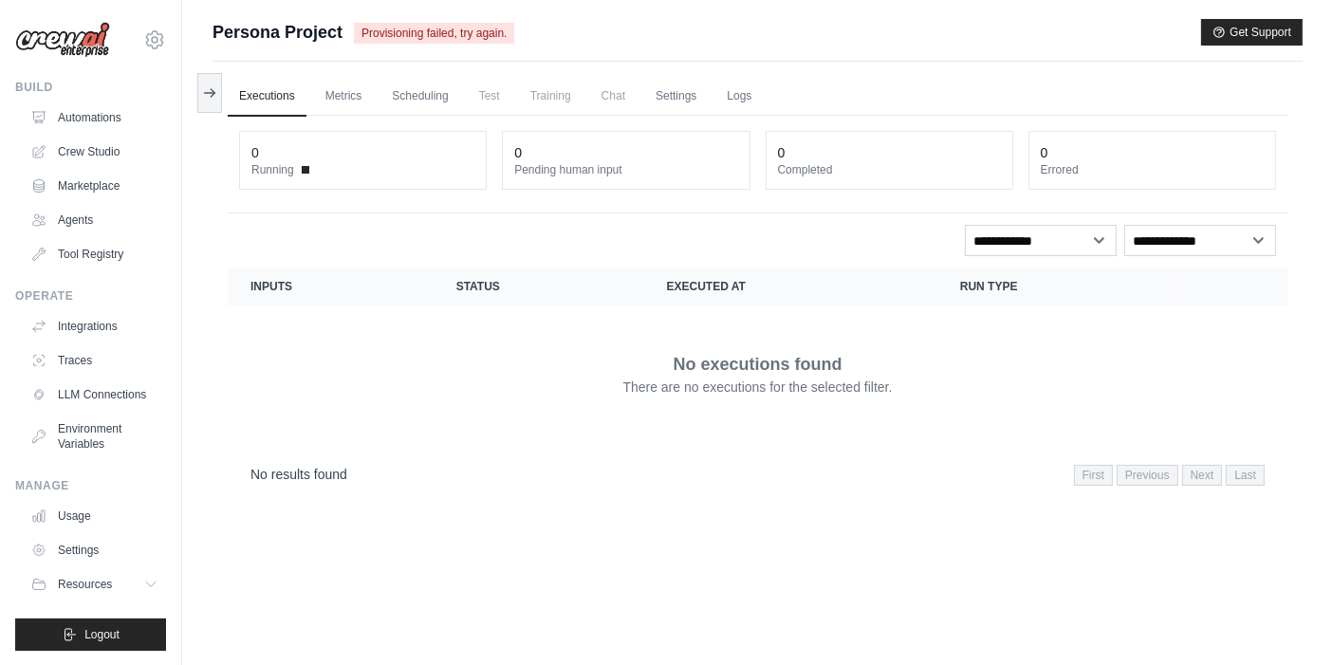
click at [539, 306] on td "No executions found There are no executions for the selected filter." at bounding box center [758, 373] width 1060 height 137
click at [269, 34] on span "Persona Project" at bounding box center [277, 32] width 130 height 27
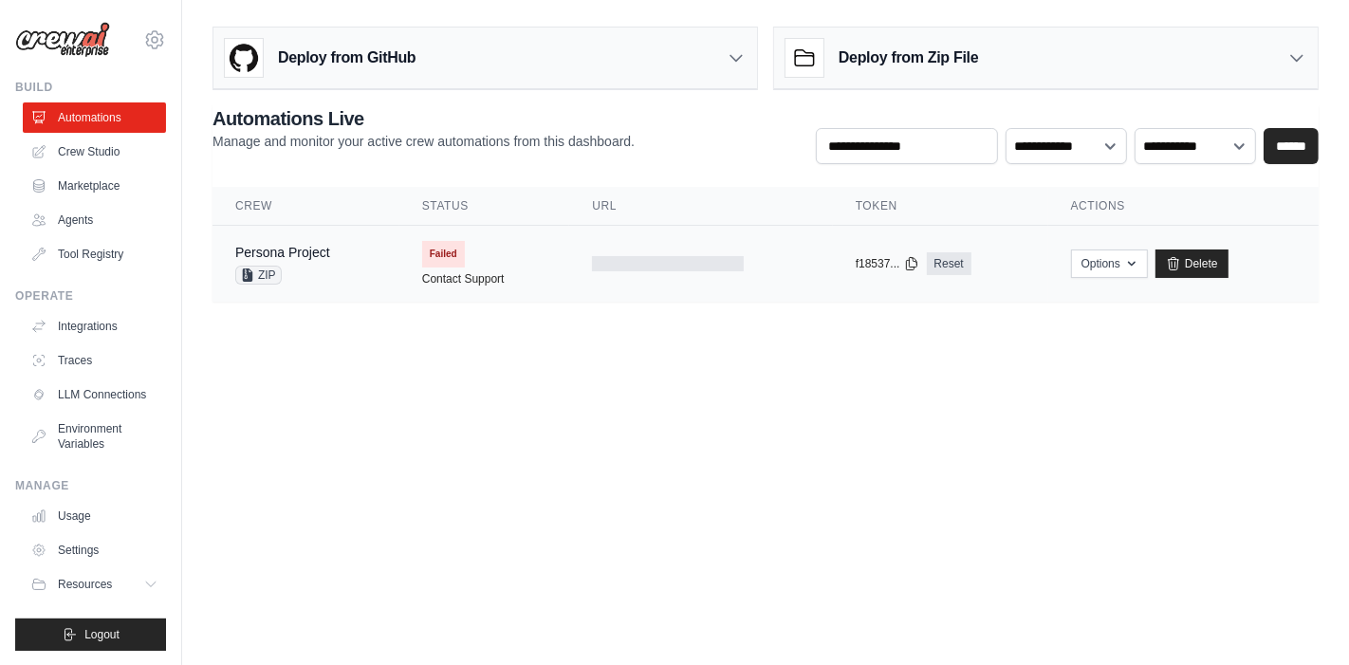
click at [265, 280] on span "ZIP" at bounding box center [258, 275] width 46 height 19
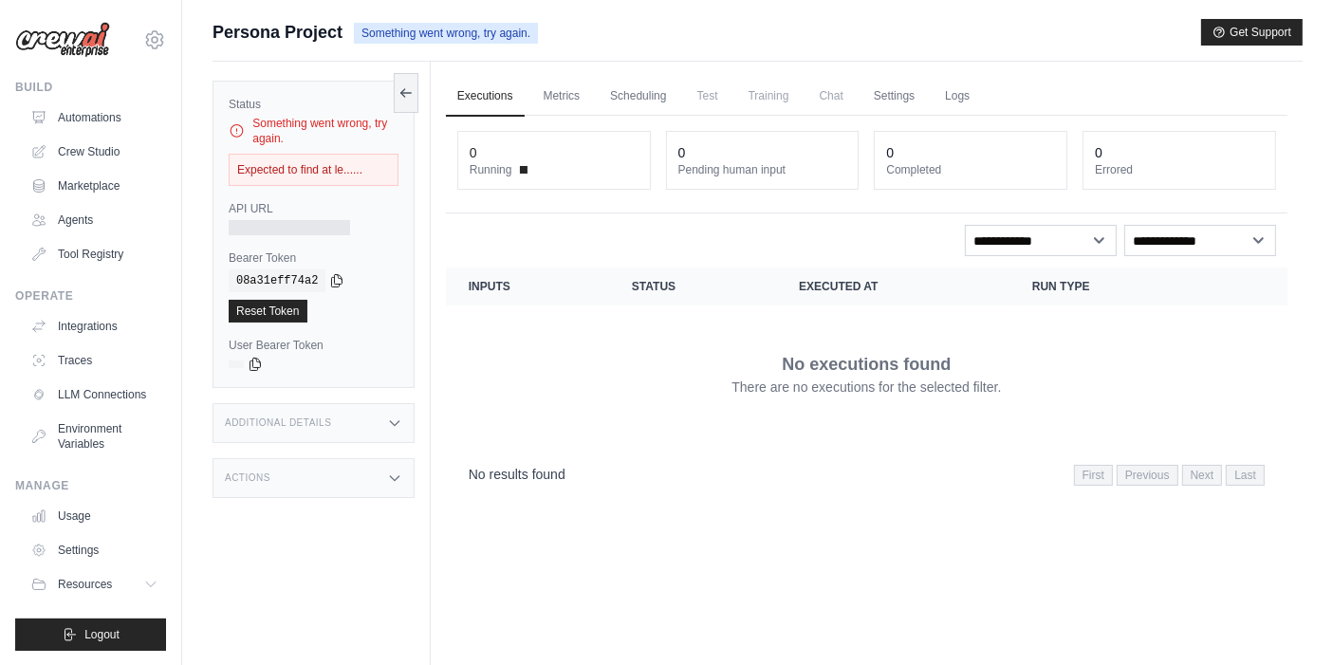
drag, startPoint x: 361, startPoint y: 166, endPoint x: 229, endPoint y: 166, distance: 132.8
click at [229, 166] on div "Expected to find at le......" at bounding box center [314, 170] width 170 height 32
click at [273, 166] on div "Expected to find at le......" at bounding box center [314, 170] width 170 height 32
click at [351, 173] on div "Expected to find at le......" at bounding box center [314, 170] width 170 height 32
click at [377, 166] on div "Expected to find at le......" at bounding box center [314, 170] width 170 height 32
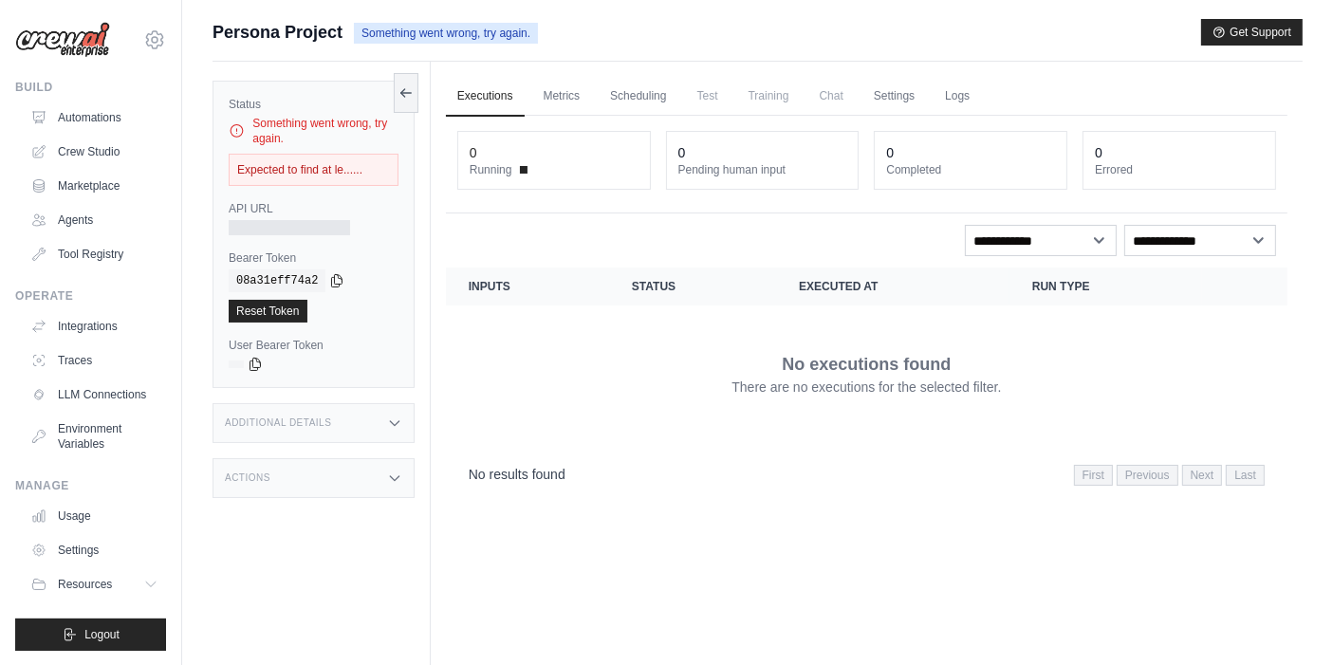
click at [409, 169] on div "Status Something went wrong, try again. Expected to find at le...... API URL Be…" at bounding box center [313, 234] width 202 height 307
click at [347, 164] on div "Expected to find at le......" at bounding box center [314, 170] width 170 height 32
click at [242, 139] on icon at bounding box center [237, 130] width 16 height 19
click at [237, 131] on icon at bounding box center [237, 130] width 16 height 19
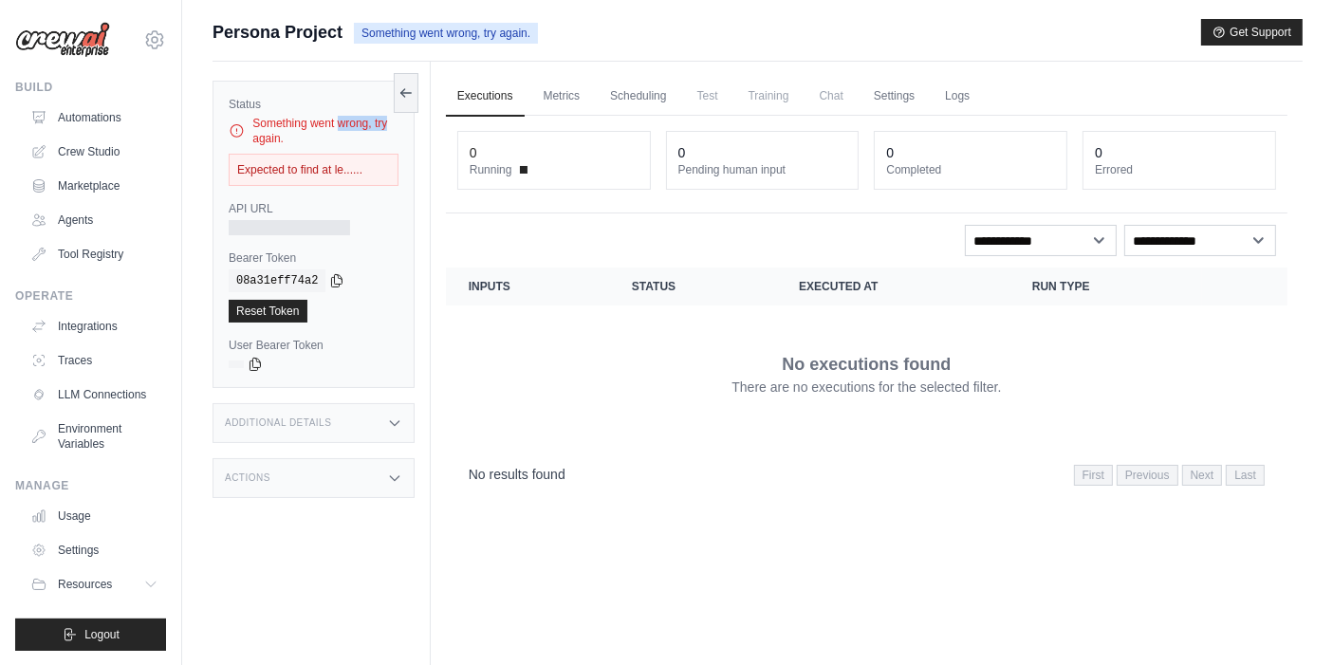
click at [237, 131] on icon at bounding box center [237, 130] width 16 height 19
click at [379, 157] on div "Expected to find at le......" at bounding box center [314, 170] width 170 height 32
click at [378, 434] on div "Additional Details" at bounding box center [313, 423] width 202 height 40
click at [386, 603] on div "Actions" at bounding box center [313, 604] width 202 height 40
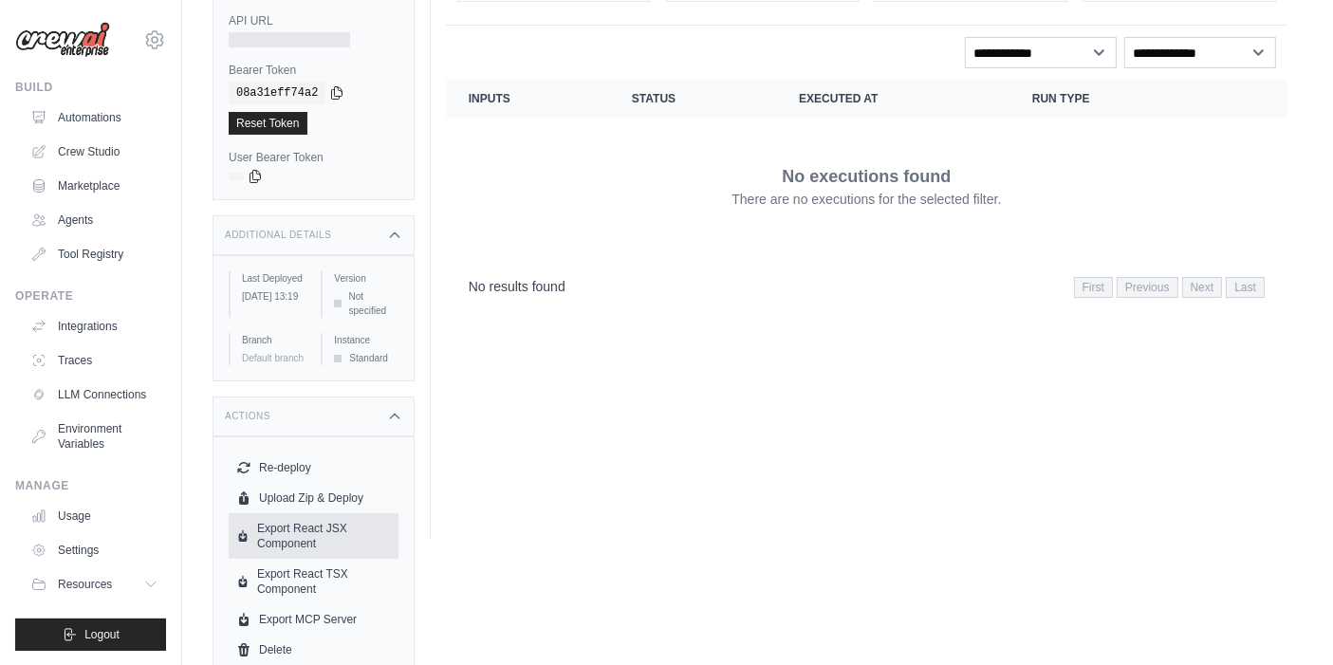
scroll to position [200, 0]
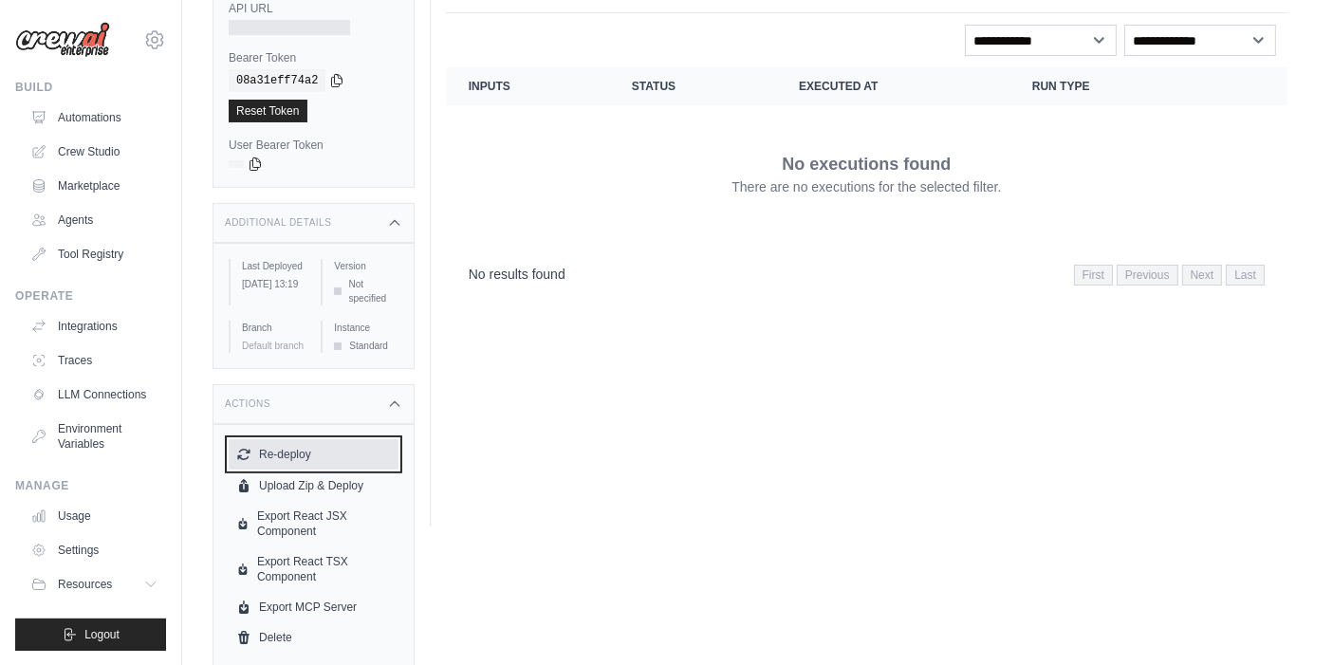
click at [318, 444] on button "Re-deploy" at bounding box center [314, 454] width 170 height 30
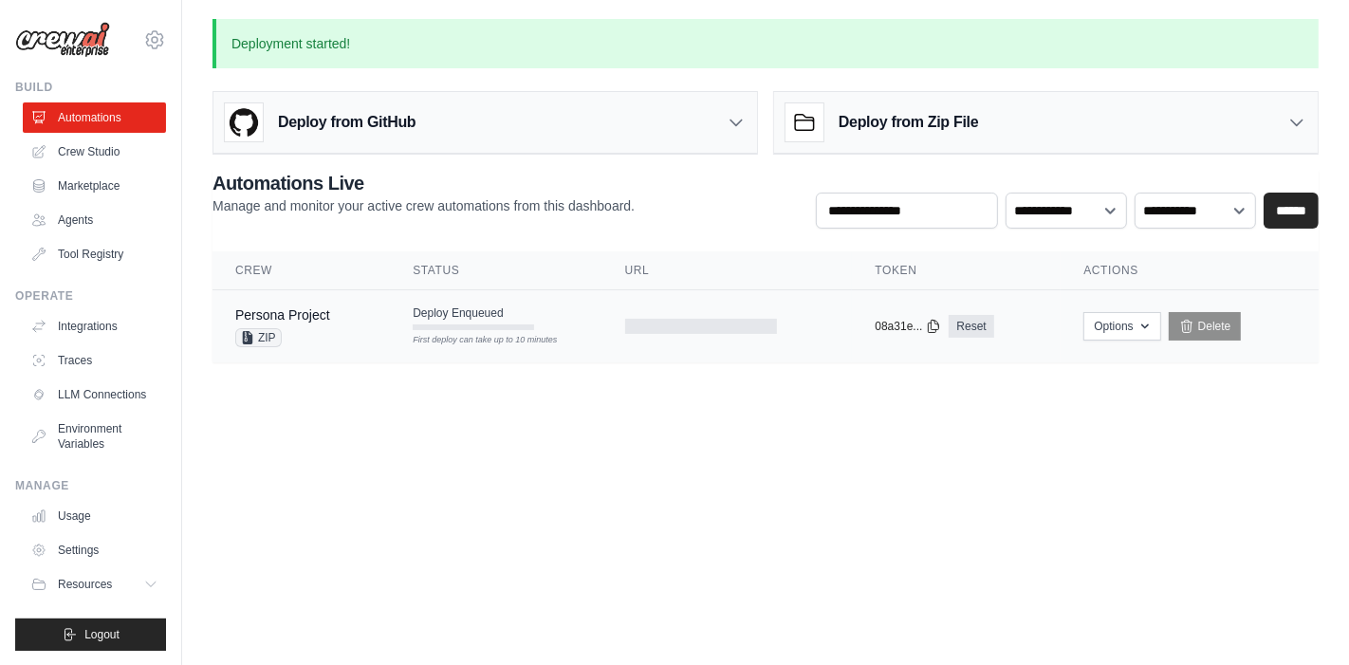
click at [365, 326] on div "Persona Project ZIP" at bounding box center [301, 326] width 132 height 42
